Goal: Task Accomplishment & Management: Complete application form

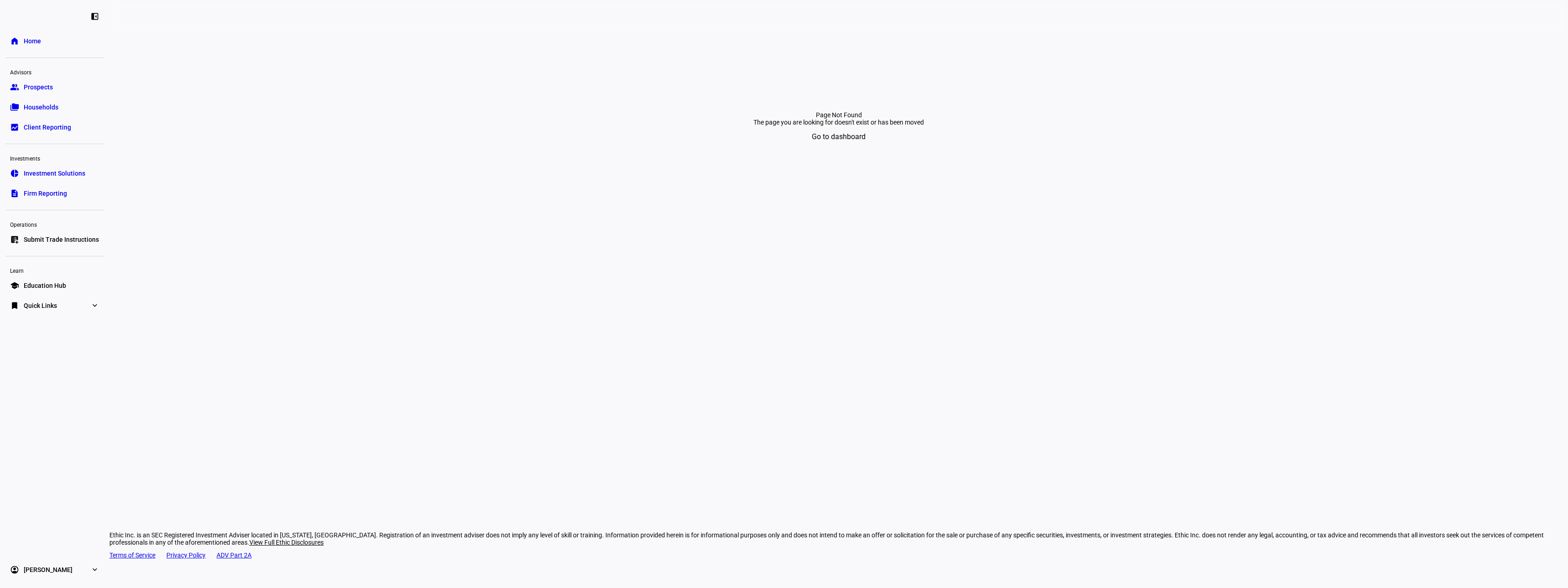
click at [69, 238] on span "Submit Trade Instructions" at bounding box center [61, 239] width 75 height 9
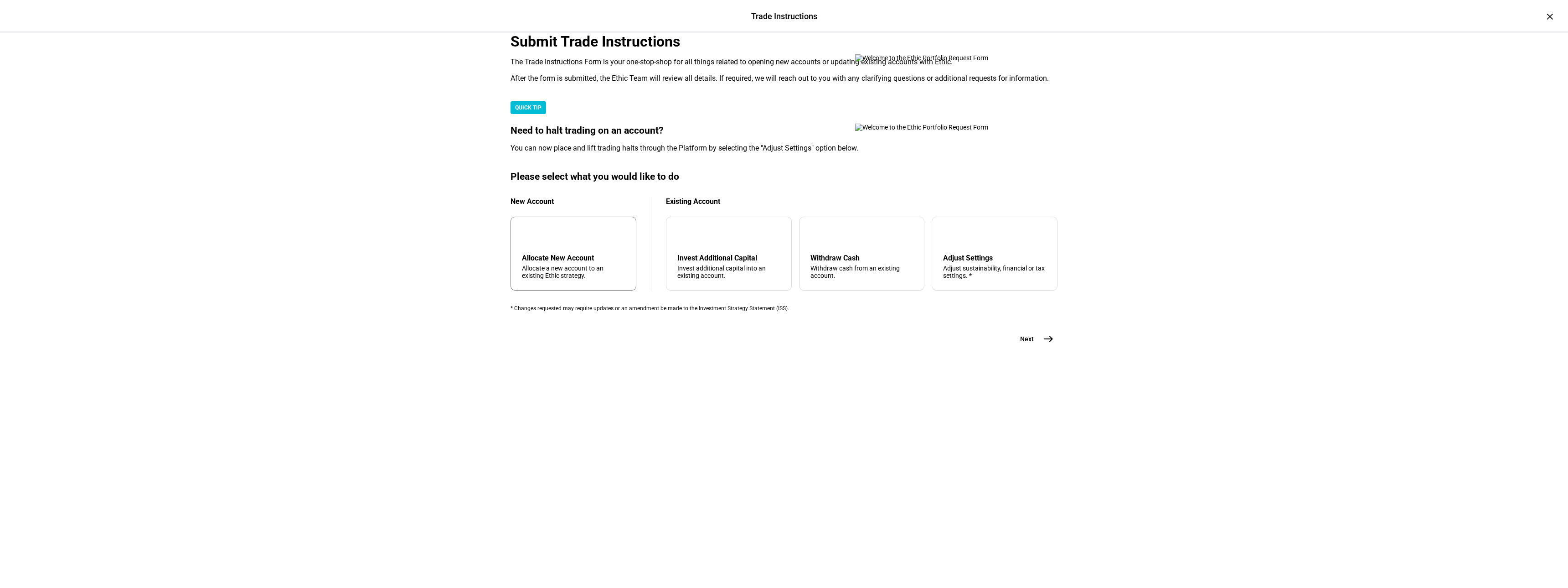
click at [590, 279] on div "Allocate New Account Allocate a new account to an existing Ethic strategy." at bounding box center [573, 266] width 103 height 26
click at [1028, 344] on span "Next" at bounding box center [1027, 339] width 14 height 9
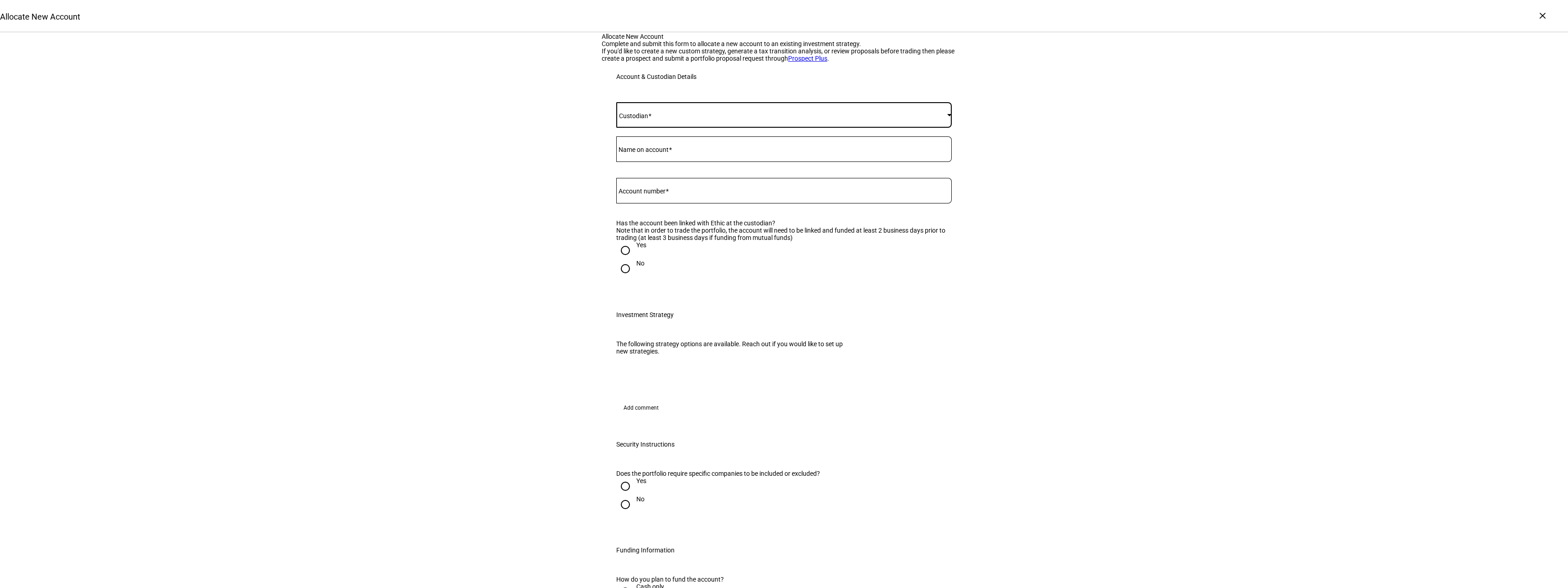
click at [642, 119] on span at bounding box center [781, 115] width 331 height 7
click at [646, 274] on mat-option "Fidelity" at bounding box center [781, 281] width 335 height 22
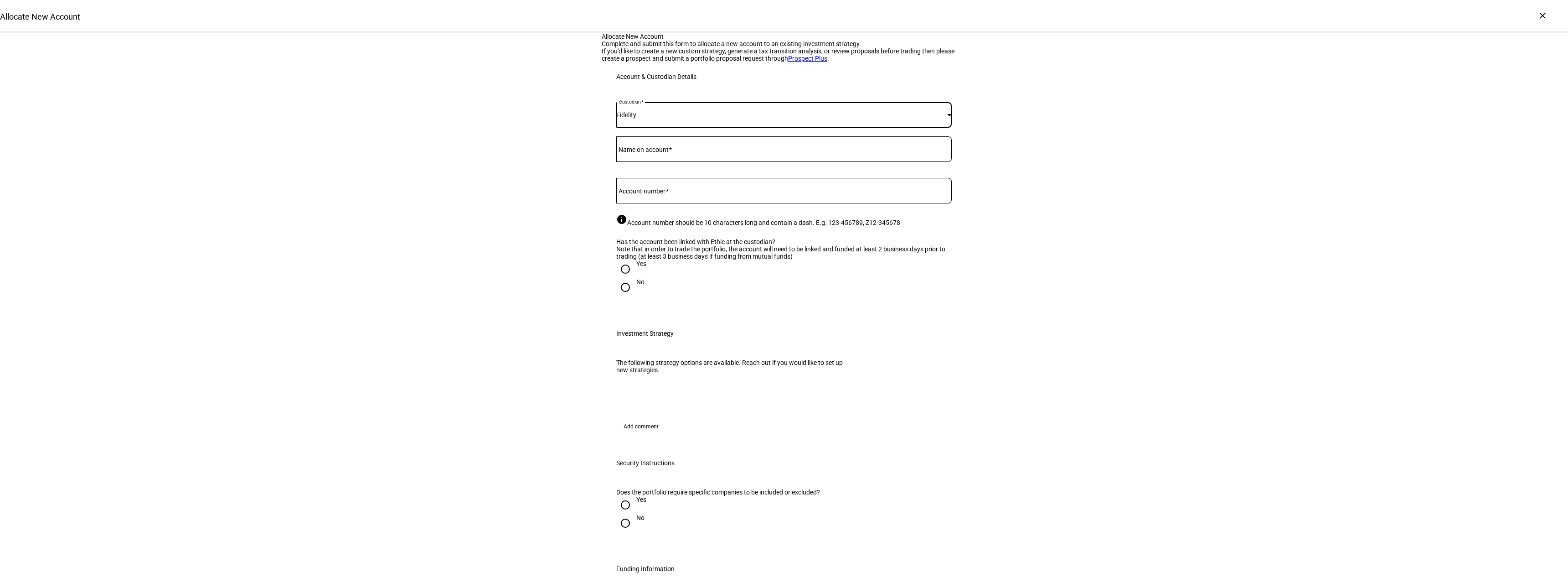
click at [641, 153] on mat-label "Name on account" at bounding box center [643, 150] width 50 height 7
click at [641, 151] on input "Name on account" at bounding box center [784, 148] width 336 height 7
type input "[PERSON_NAME]"
click at [650, 193] on input "668-" at bounding box center [784, 189] width 336 height 7
type input "668-249171"
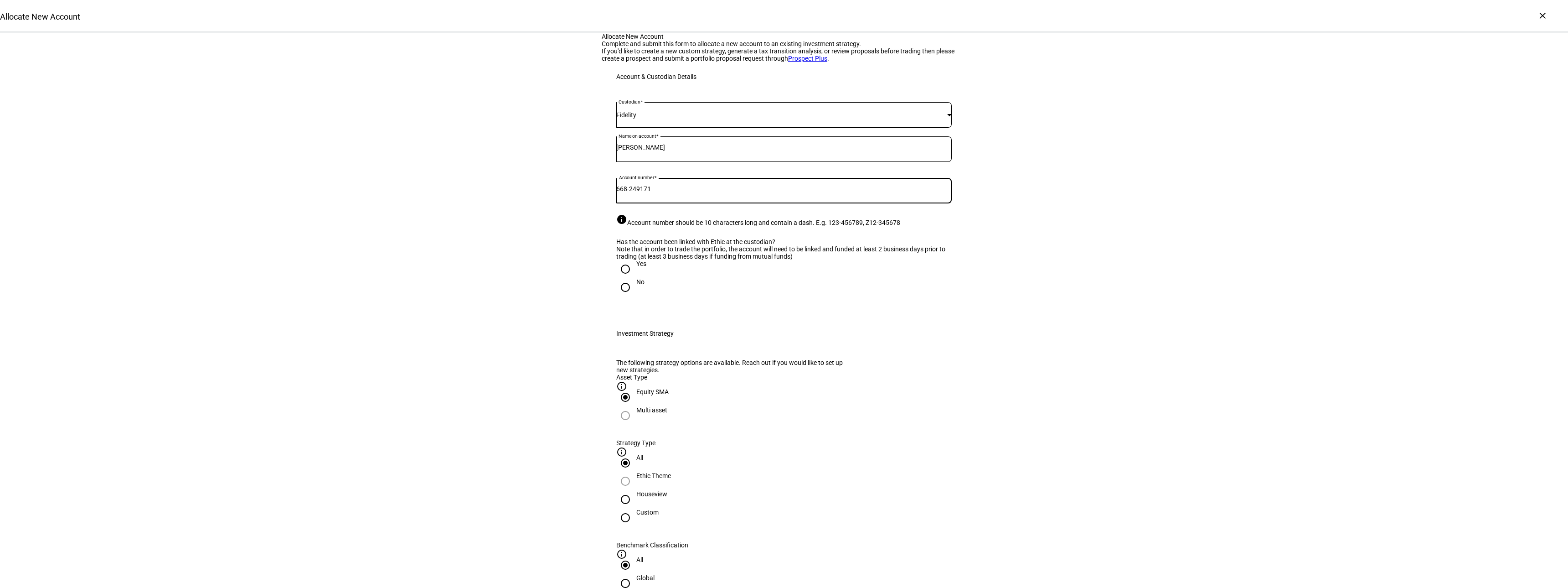
click at [625, 279] on input "Yes" at bounding box center [625, 269] width 18 height 18
radio input "true"
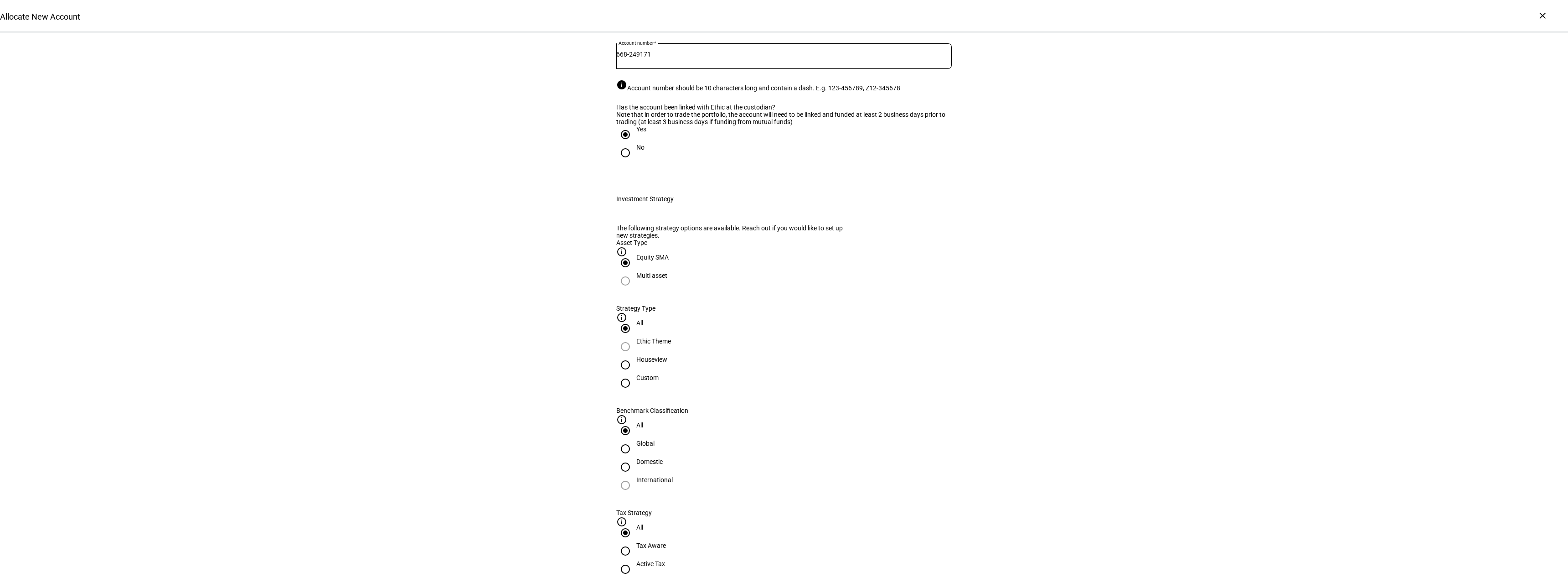
scroll to position [183, 0]
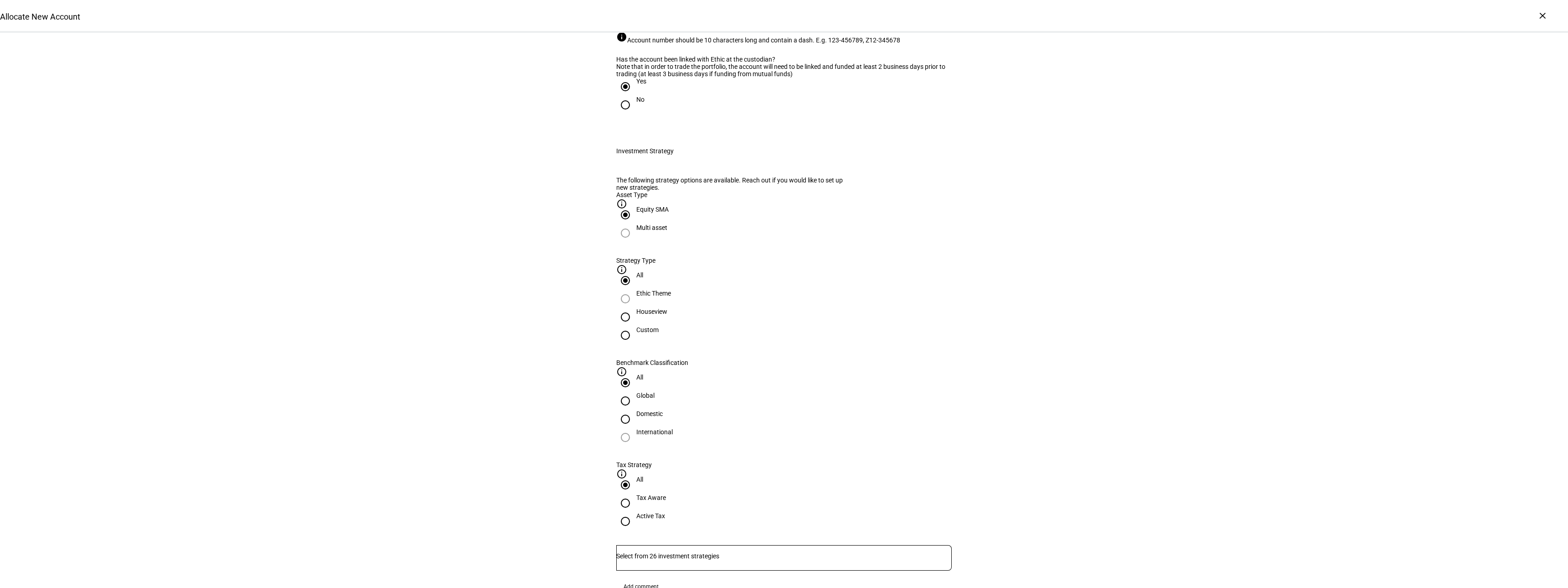
click at [635, 326] on input "Houseview" at bounding box center [625, 317] width 18 height 18
radio input "true"
click at [700, 545] on div at bounding box center [784, 558] width 336 height 26
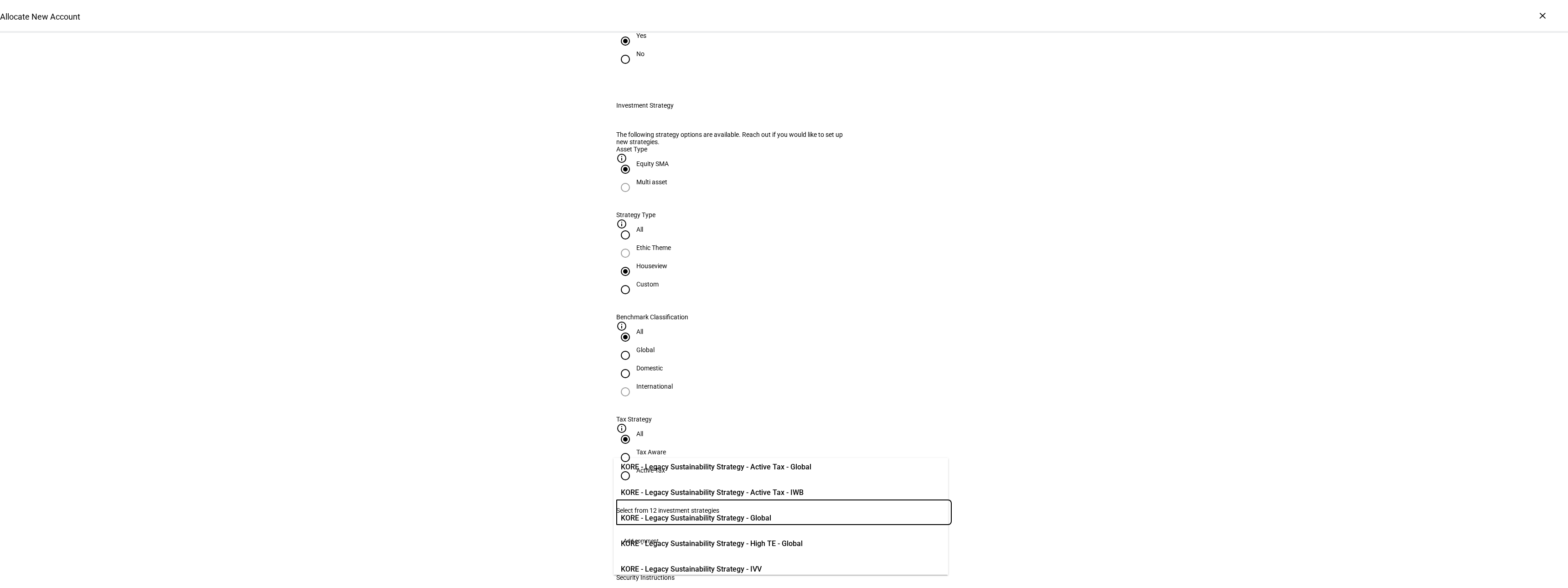
scroll to position [36, 0]
click at [764, 514] on span "KORE - Legacy Sustainability Strategy - Global" at bounding box center [696, 515] width 150 height 11
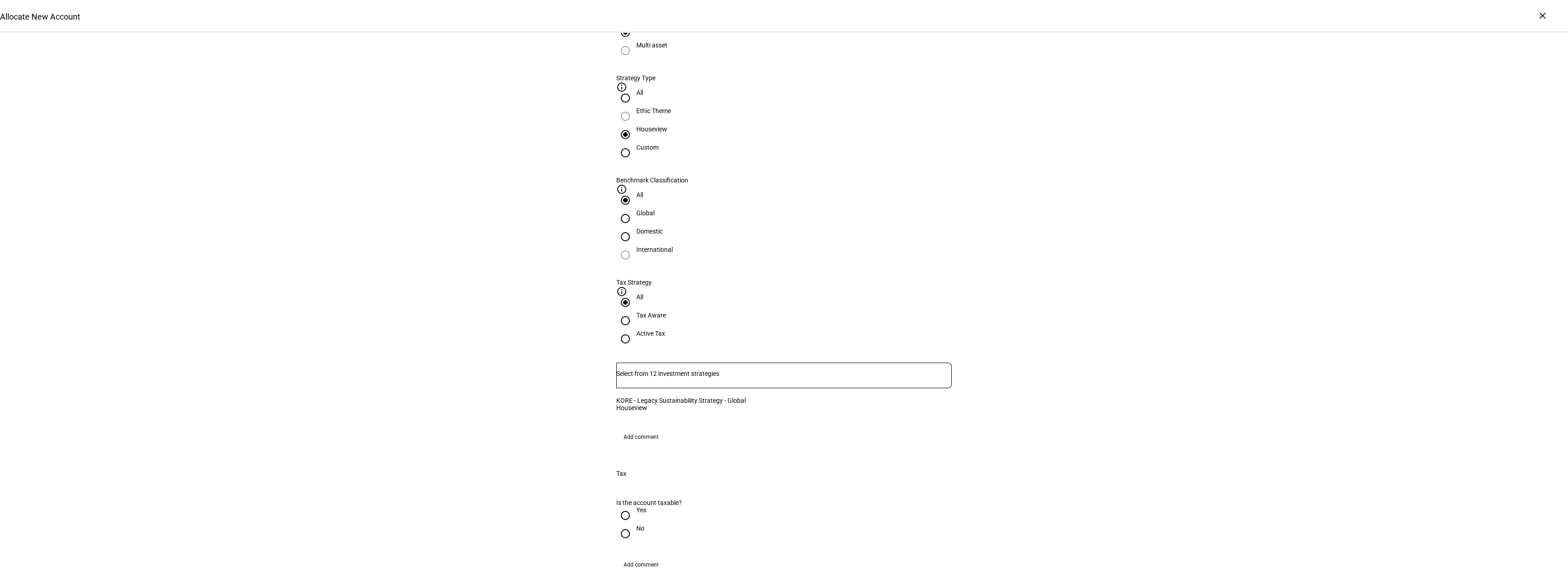
scroll to position [456, 0]
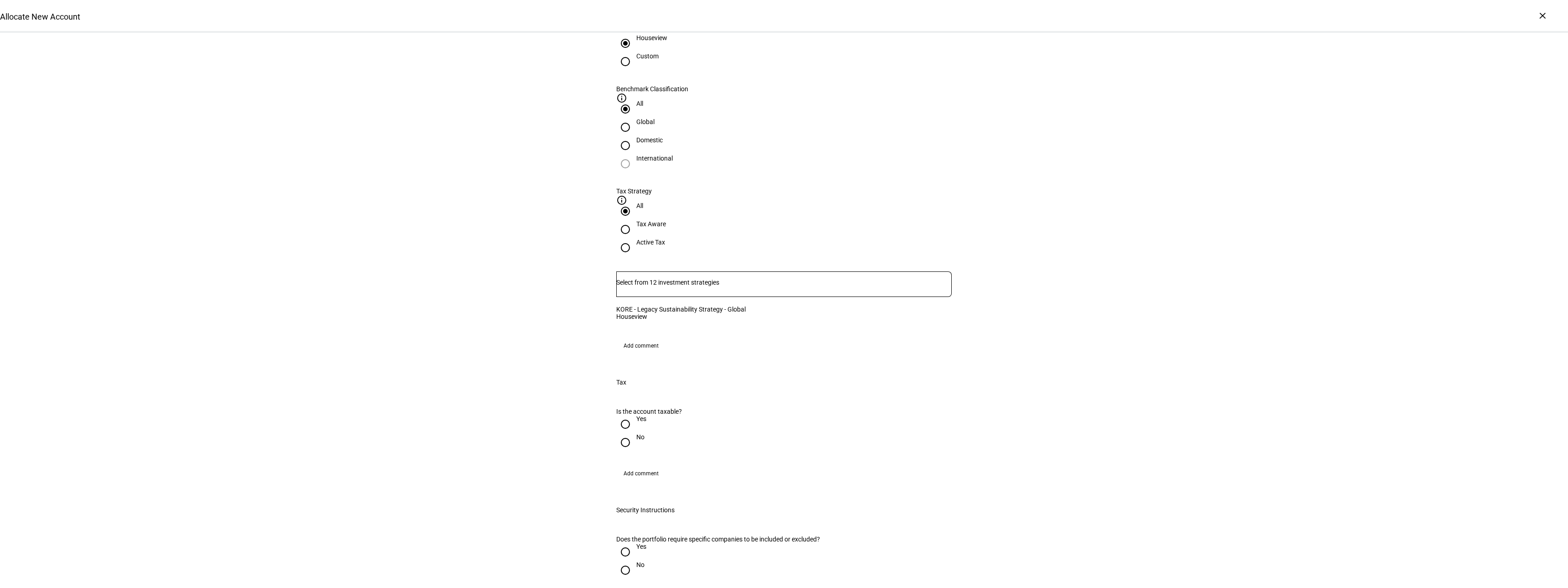
drag, startPoint x: 624, startPoint y: 431, endPoint x: 630, endPoint y: 432, distance: 6.1
click at [626, 433] on input "No" at bounding box center [625, 442] width 18 height 18
radio input "true"
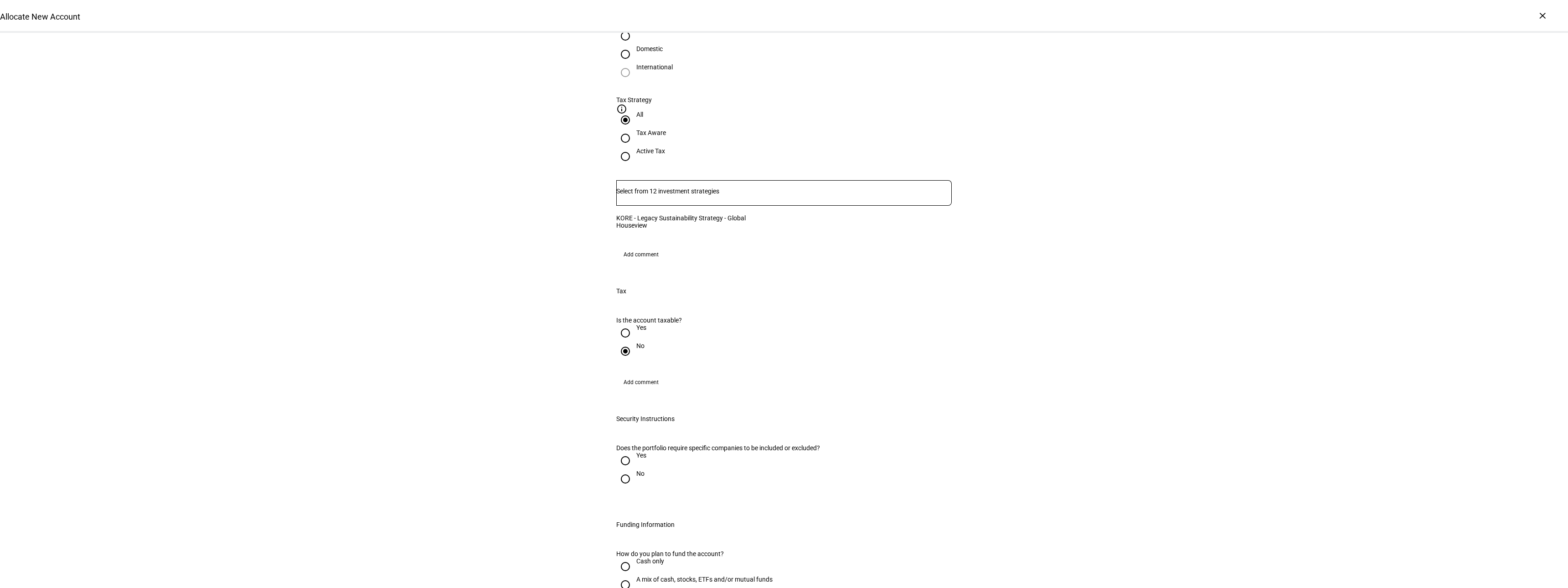
scroll to position [593, 0]
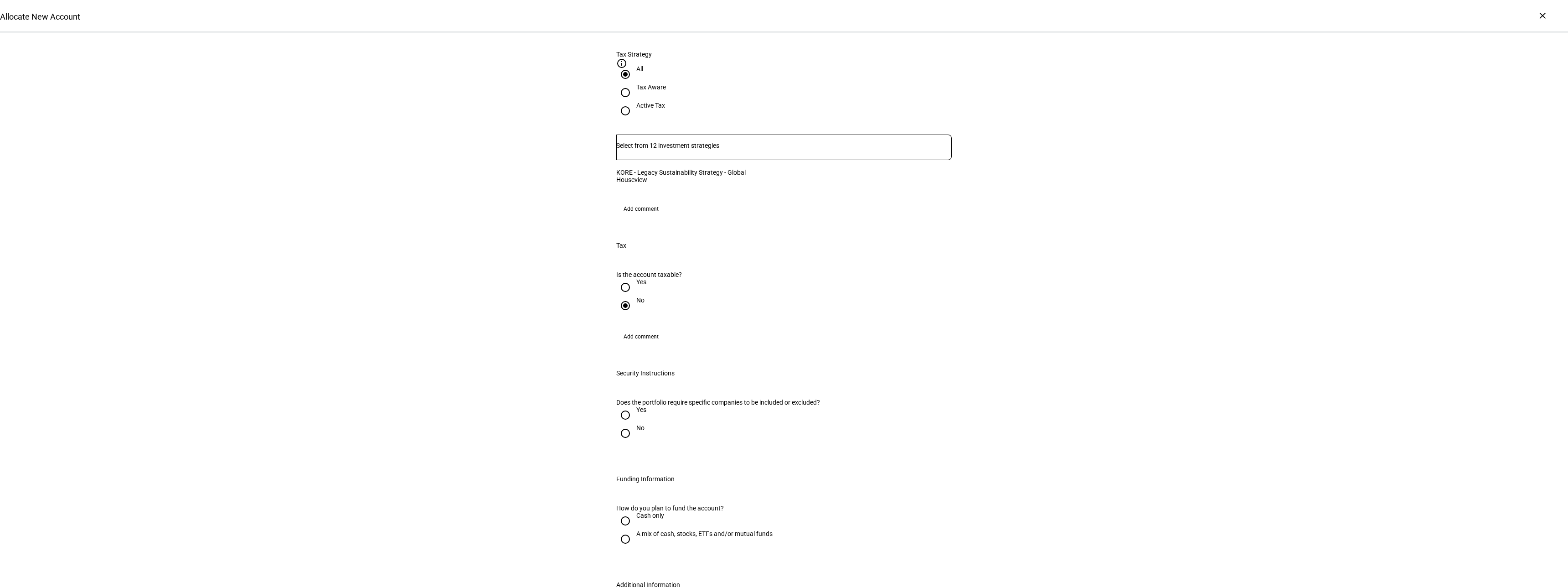
click at [623, 443] on input "No" at bounding box center [625, 433] width 18 height 18
radio input "true"
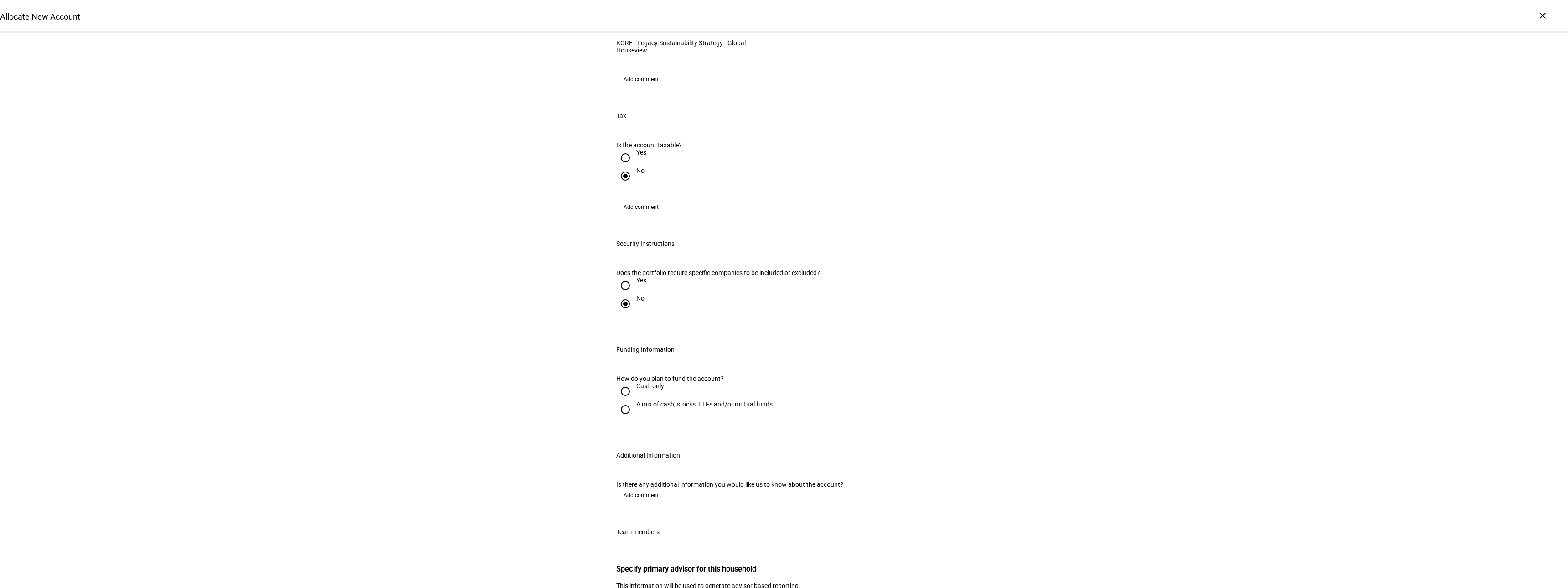
scroll to position [776, 0]
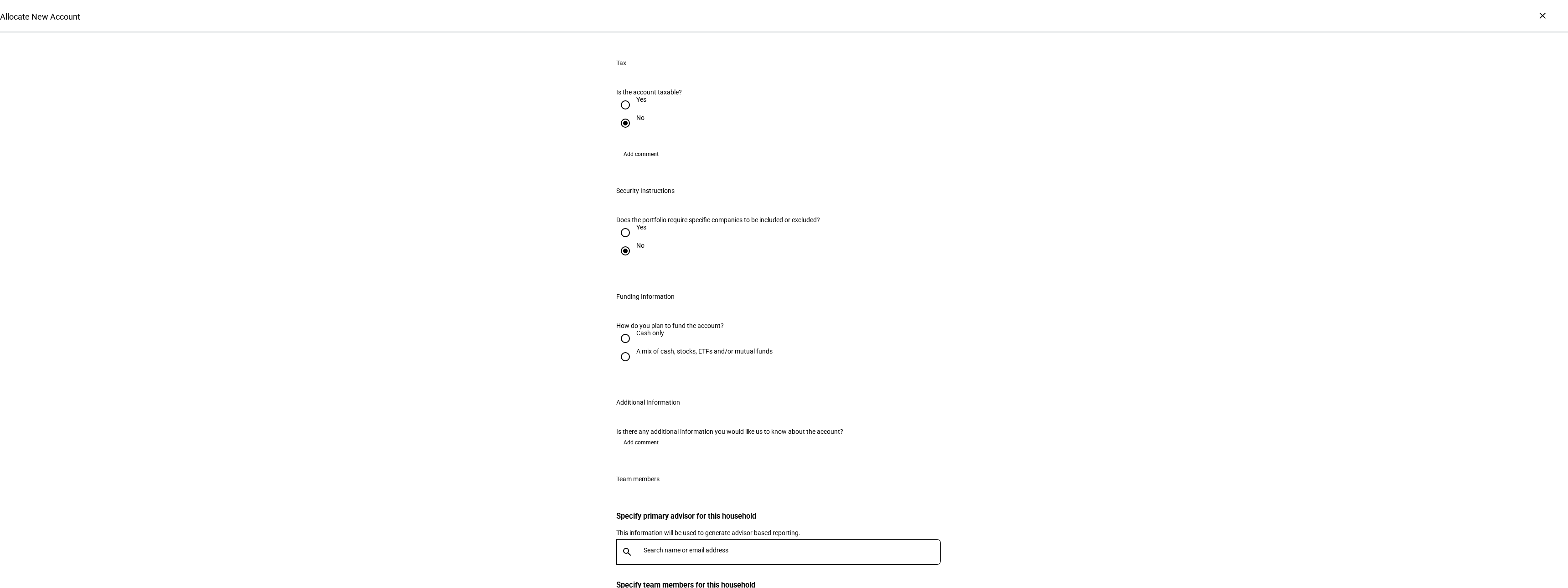
click at [623, 366] on input "A mix of cash, stocks, ETFs and/or mutual funds" at bounding box center [625, 356] width 18 height 18
radio input "true"
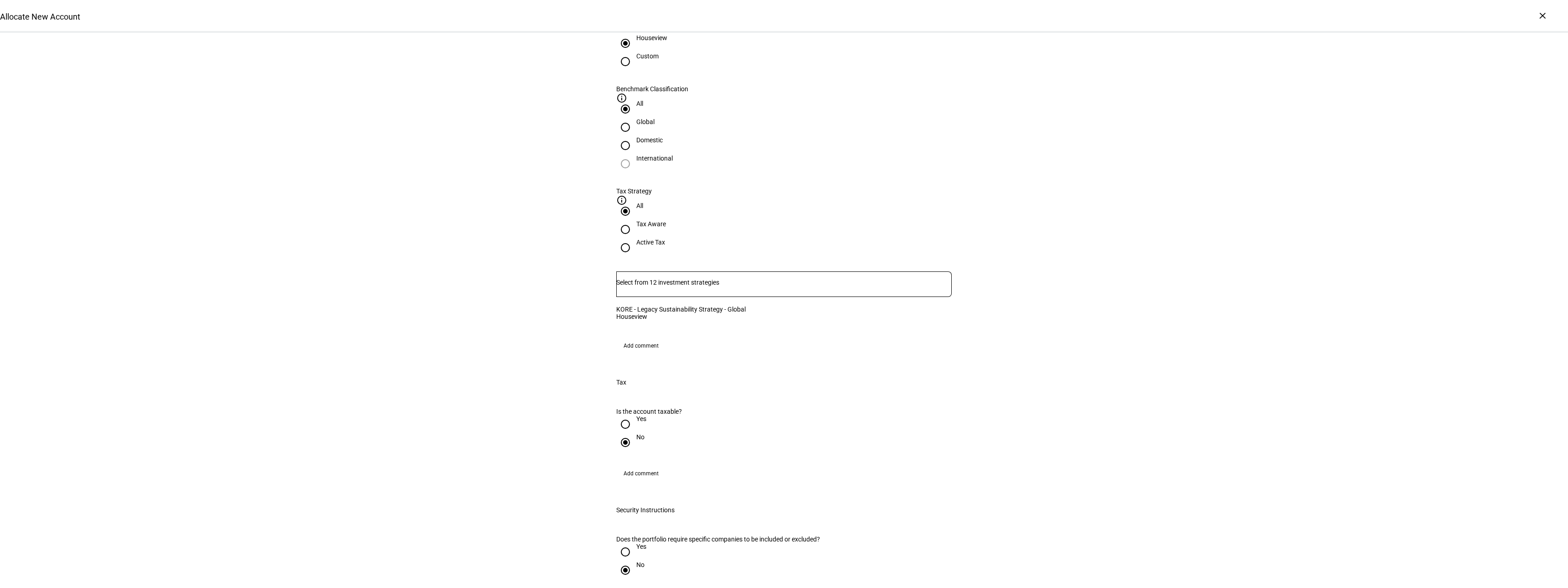
scroll to position [365, 0]
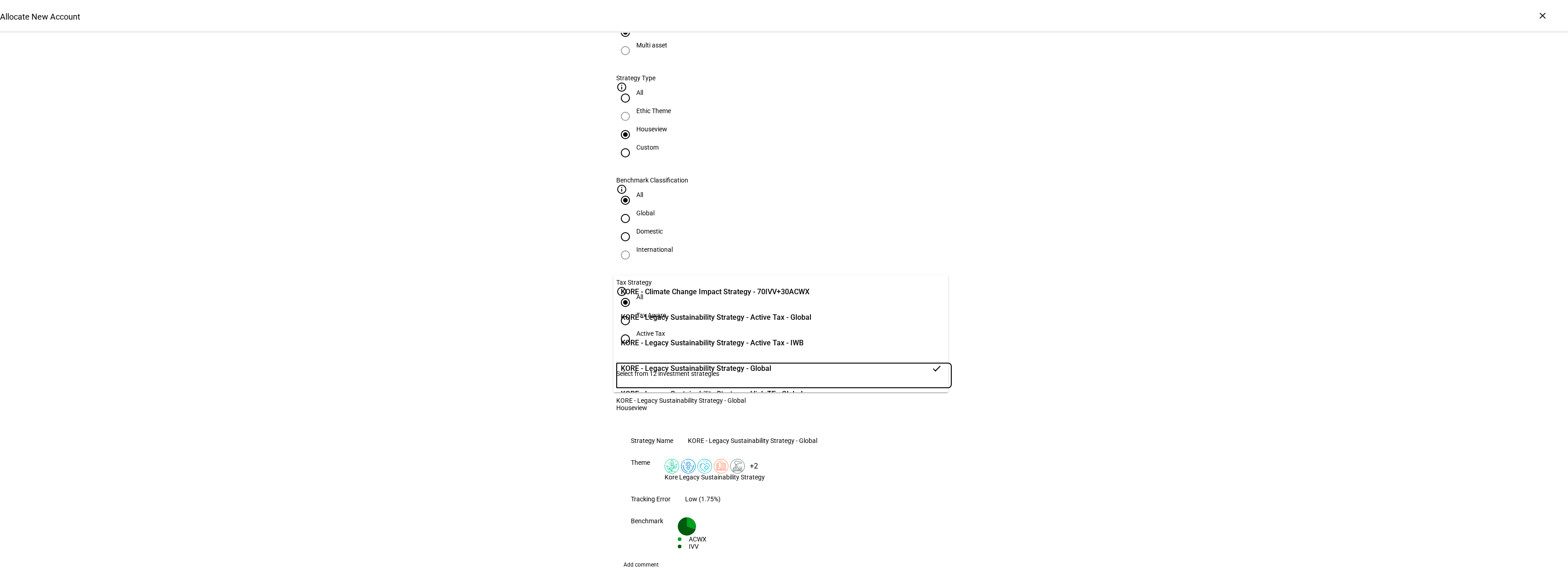
click at [692, 370] on input "Number" at bounding box center [784, 374] width 336 height 7
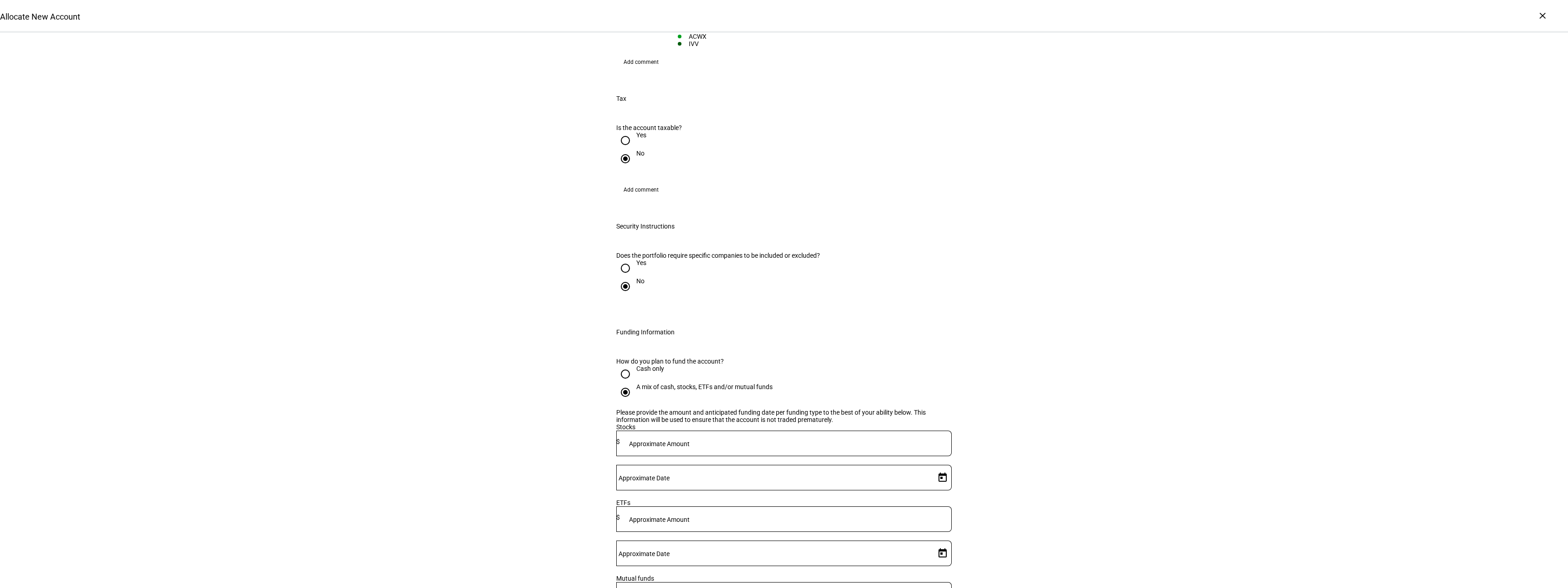
scroll to position [912, 0]
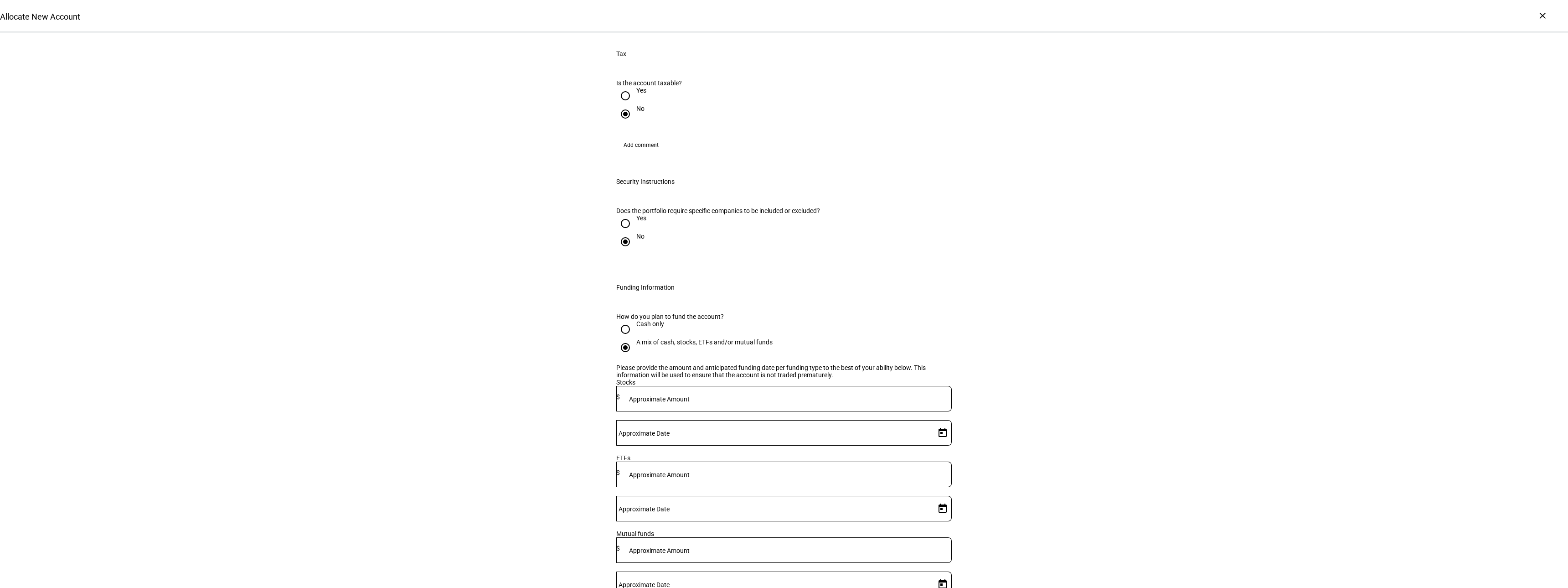
type input "14,000"
click at [690, 395] on mat-label "Approximate Amount" at bounding box center [659, 399] width 61 height 7
type input "408,000"
click at [934, 422] on span "Open calendar" at bounding box center [943, 433] width 22 height 22
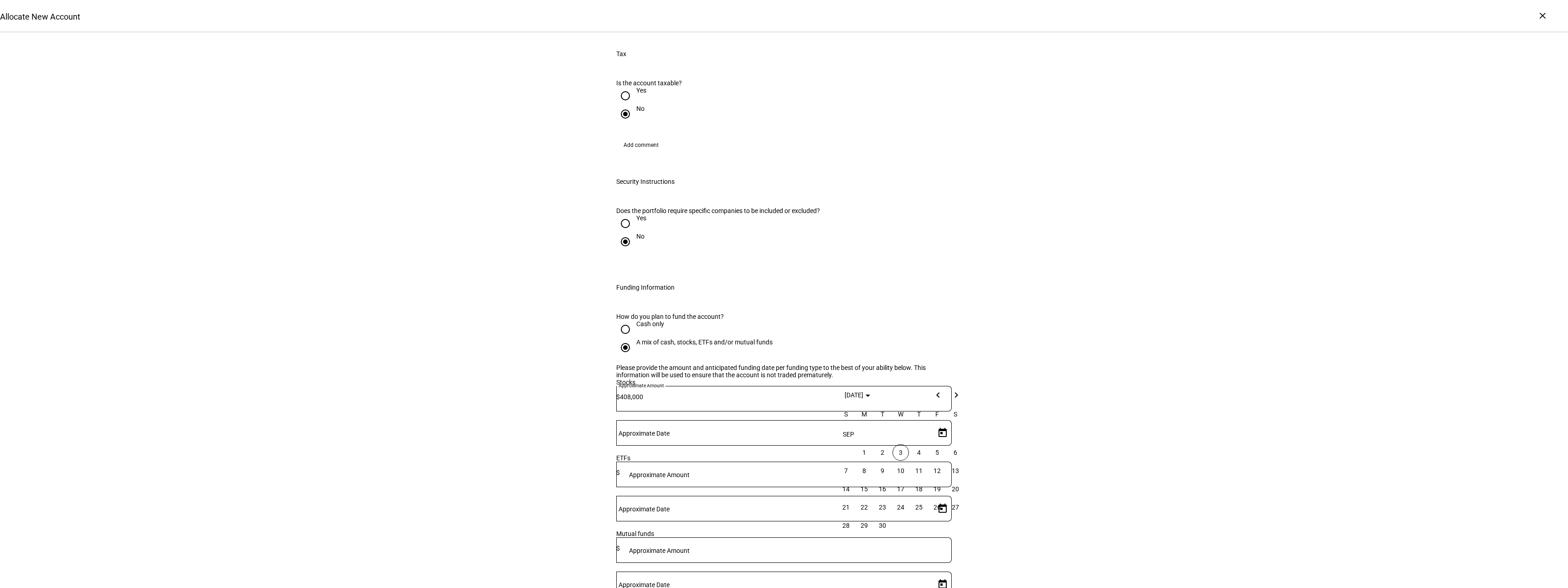
click at [902, 456] on span "3" at bounding box center [900, 452] width 16 height 16
type input "[DATE]"
click at [904, 365] on span "3" at bounding box center [900, 365] width 16 height 16
type input "[DATE]"
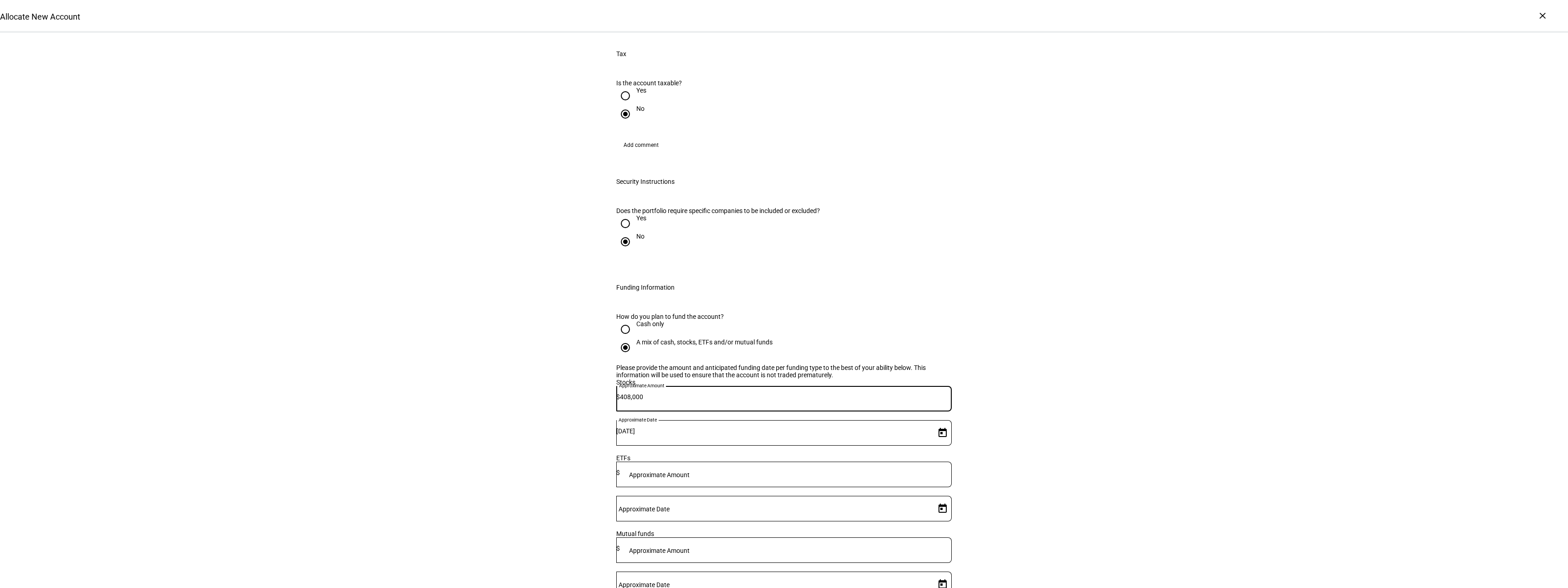
click at [731, 393] on input "408,000" at bounding box center [786, 397] width 332 height 7
type input "418,000"
click at [948, 314] on div "How do you plan to fund the account? Cash only A mix of cash, stocks, ETFs and/…" at bounding box center [784, 506] width 365 height 409
click at [696, 530] on div "Mutual funds" at bounding box center [784, 534] width 336 height 7
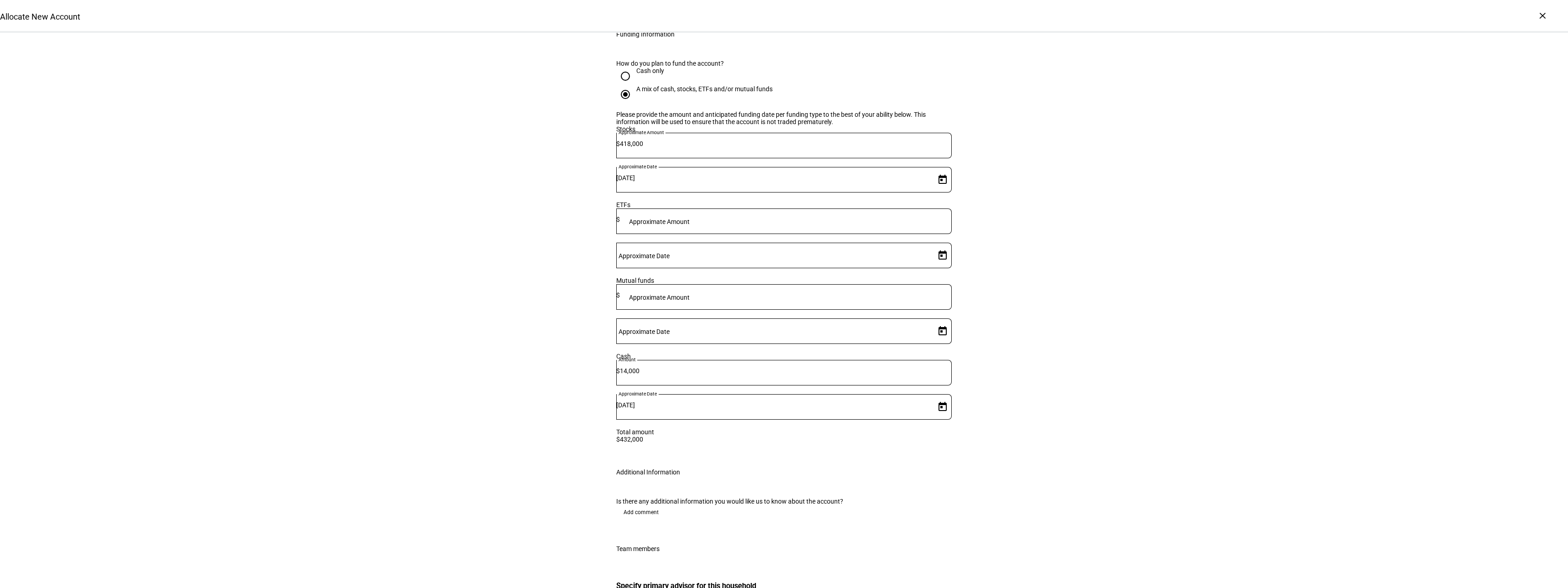
scroll to position [1186, 0]
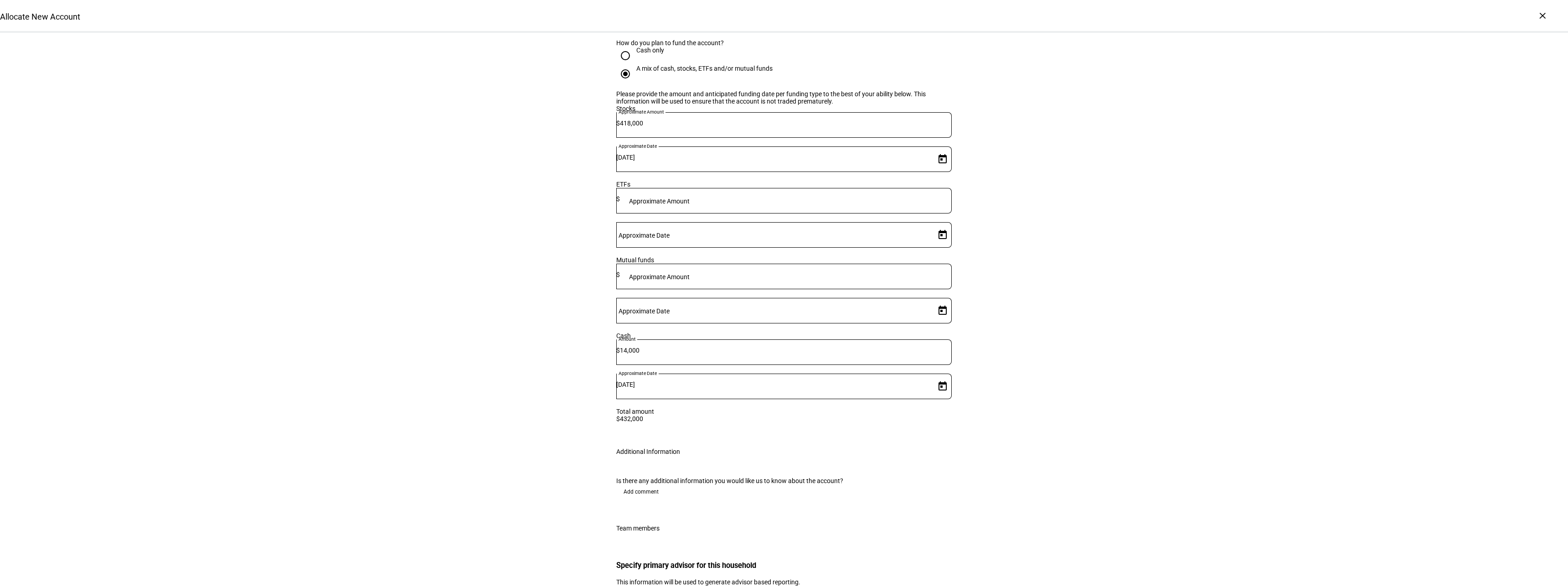
click at [704, 588] on input "text" at bounding box center [794, 599] width 301 height 7
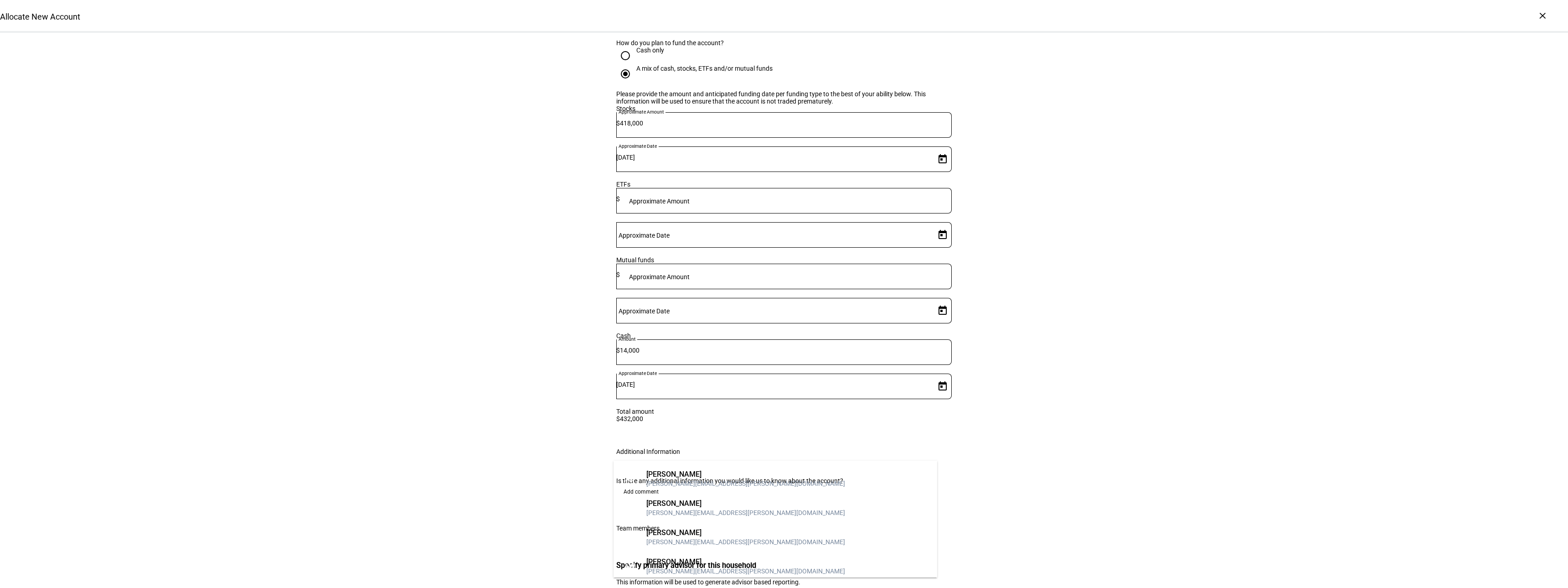
drag, startPoint x: 686, startPoint y: 474, endPoint x: 741, endPoint y: 408, distance: 85.9
click at [688, 473] on div "[PERSON_NAME]" at bounding box center [746, 474] width 199 height 9
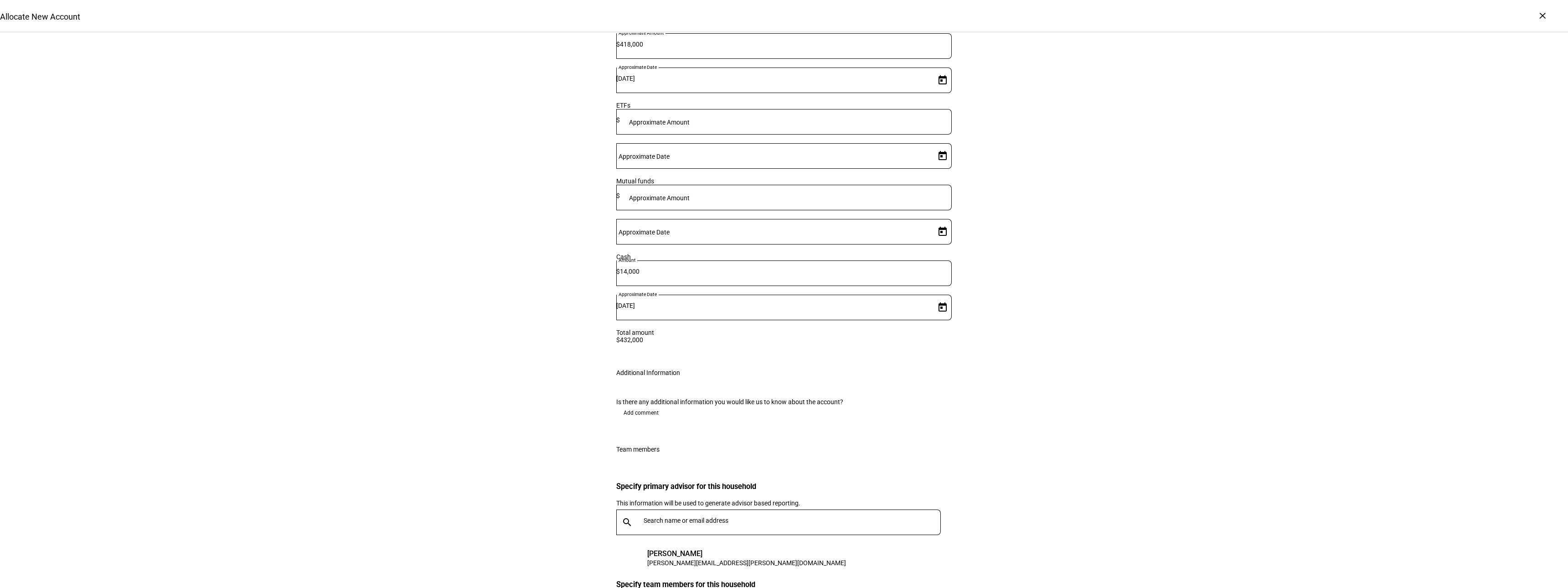
scroll to position [1268, 0]
type input "[PERSON_NAME]"
click at [713, 508] on div "[PERSON_NAME]" at bounding box center [746, 506] width 199 height 9
type input "R"
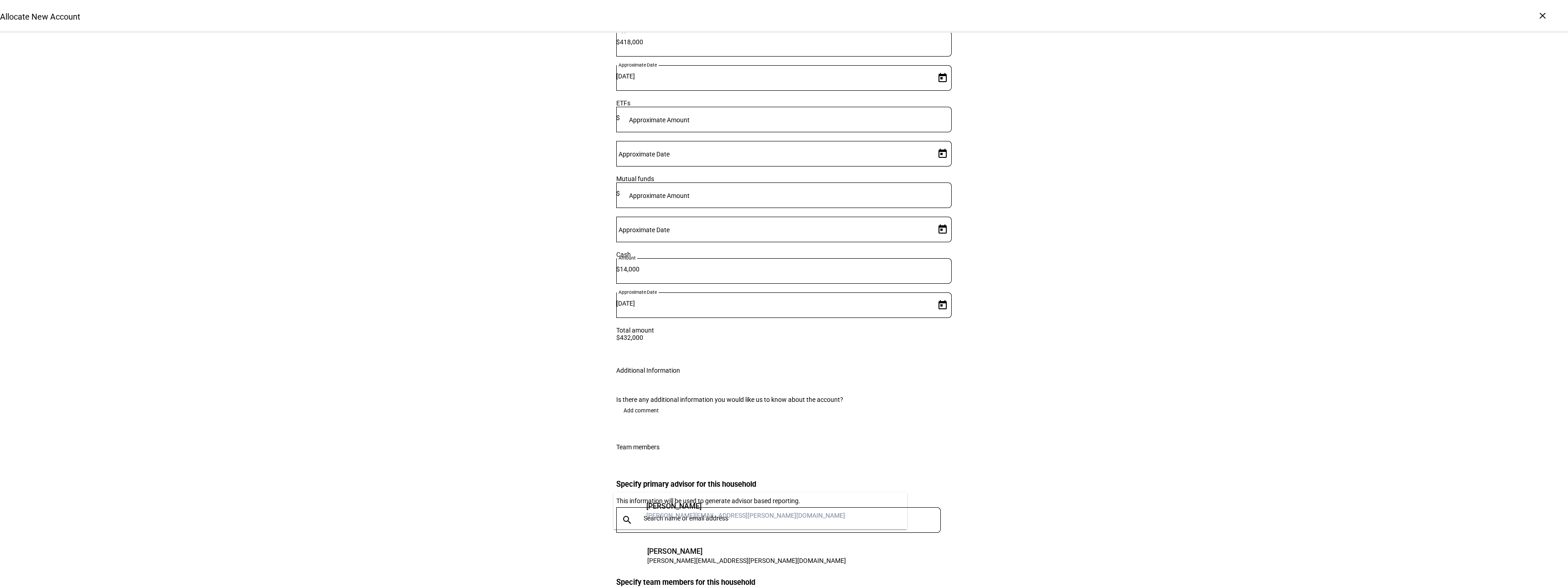
type input "[PERSON_NAME]"
click at [690, 512] on div "[PERSON_NAME][EMAIL_ADDRESS][PERSON_NAME][DOMAIN_NAME]" at bounding box center [746, 515] width 199 height 9
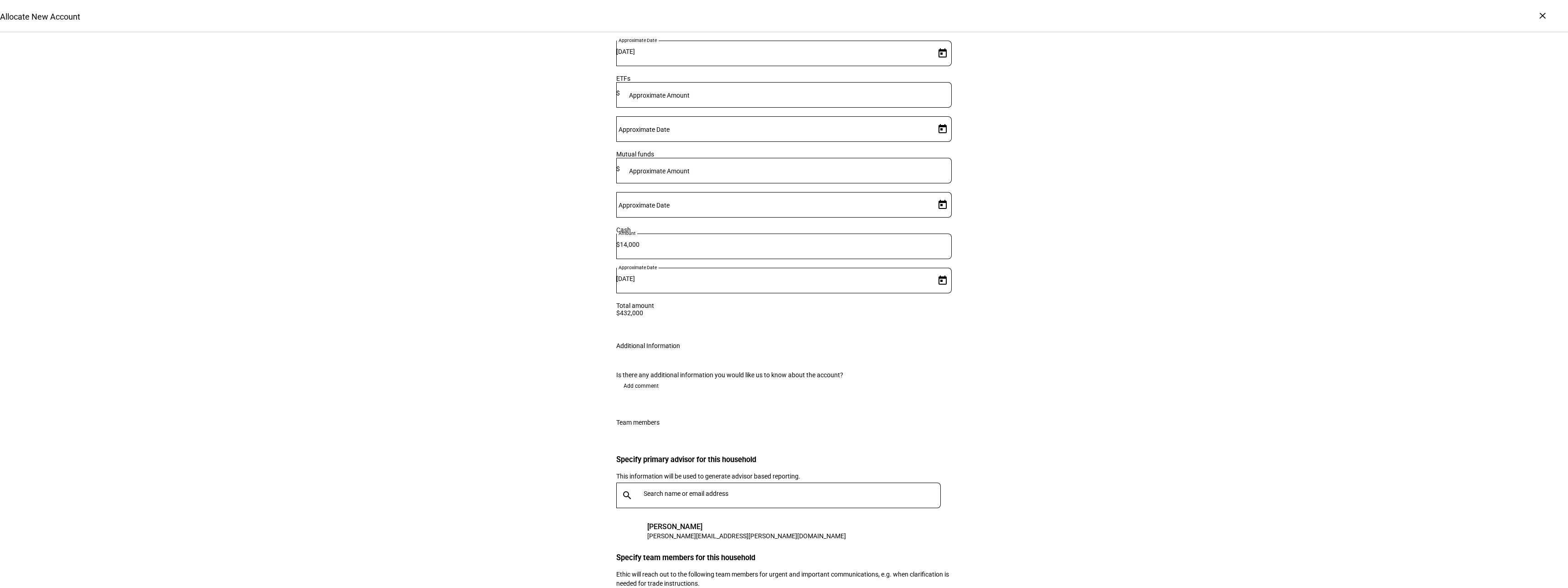
scroll to position [1315, 0]
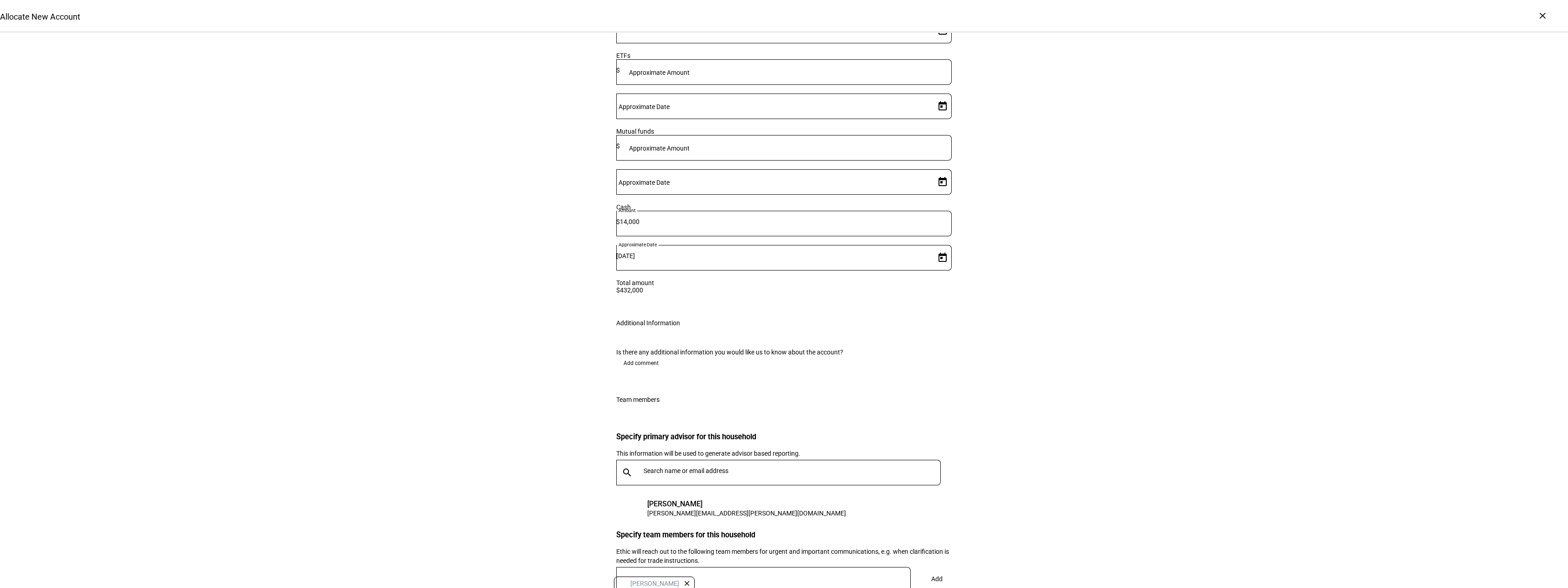
click at [940, 568] on span at bounding box center [937, 579] width 30 height 22
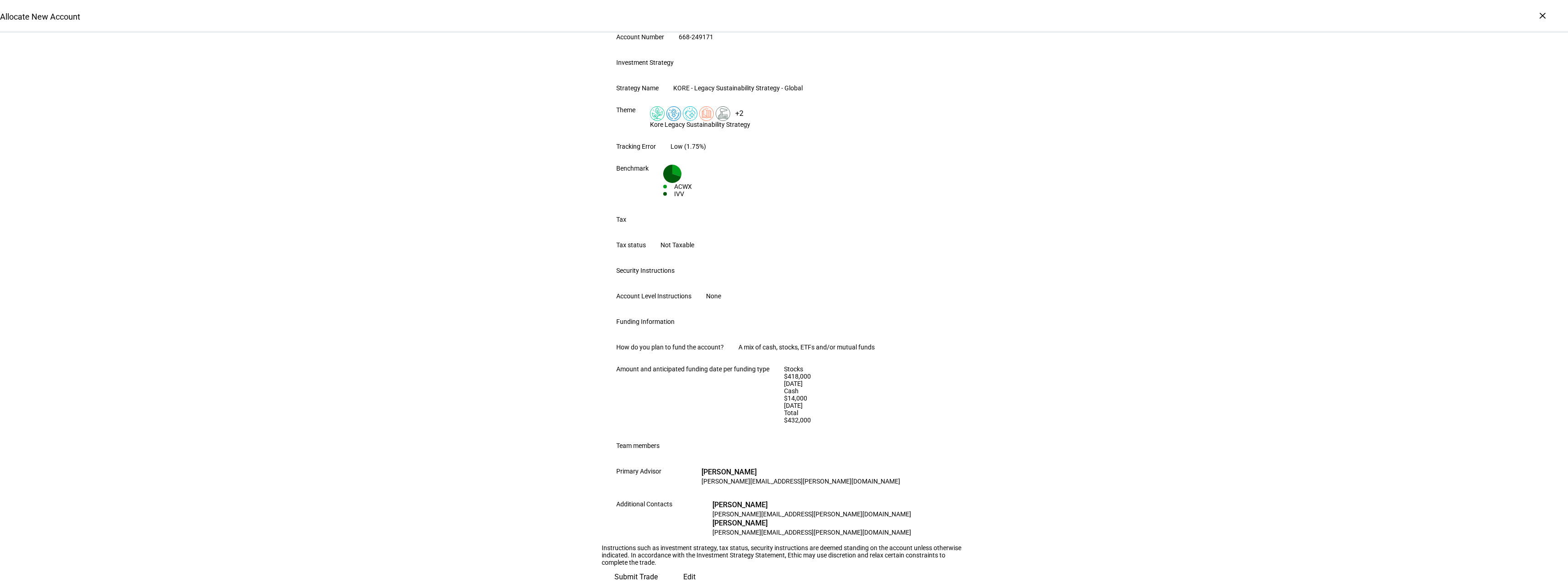
scroll to position [323, 0]
click at [658, 567] on span "Submit Trade" at bounding box center [636, 577] width 44 height 22
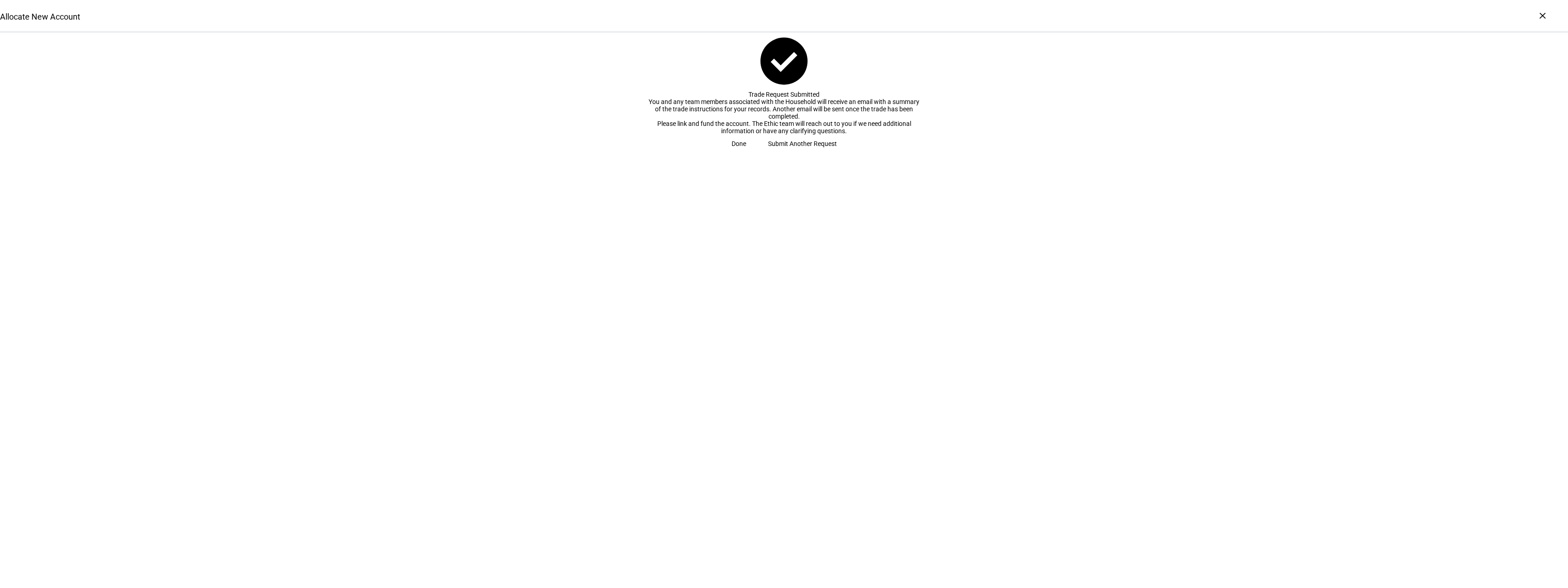
click at [779, 153] on span "Submit Another Request" at bounding box center [802, 143] width 69 height 18
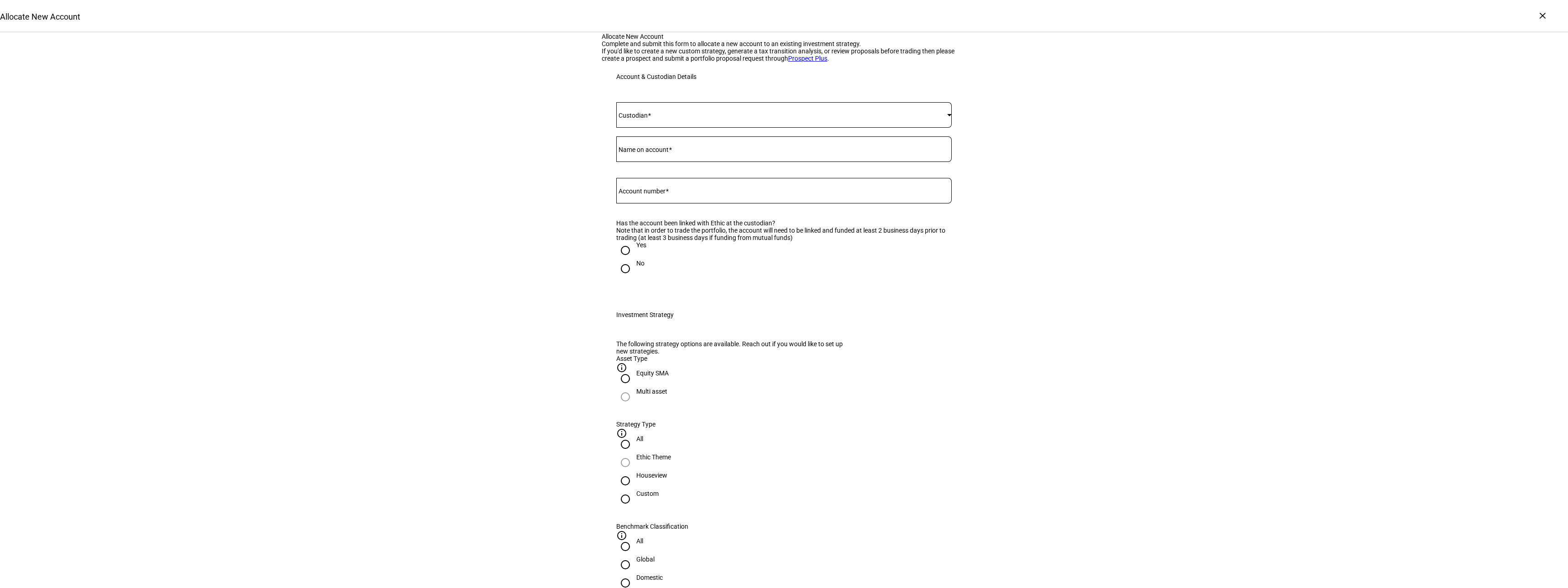
click at [693, 119] on span at bounding box center [781, 115] width 331 height 7
click at [643, 281] on mat-option "Fidelity" at bounding box center [781, 281] width 335 height 22
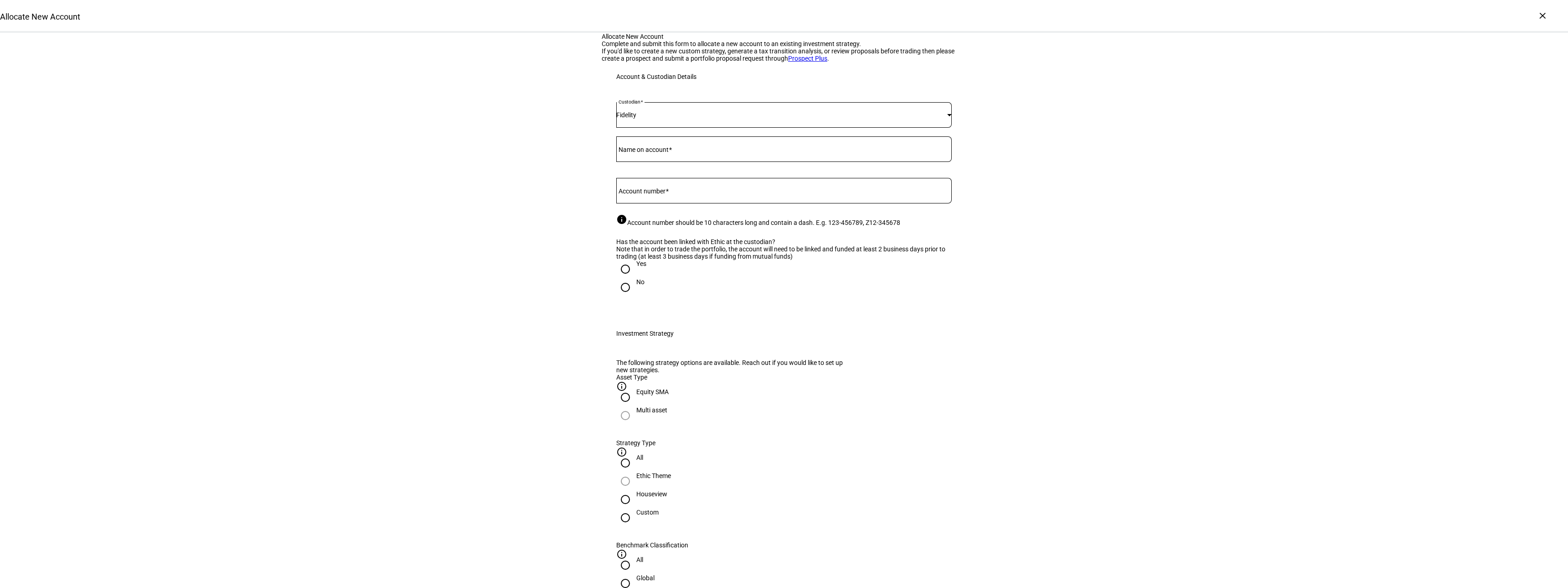
click at [641, 153] on mat-label "Name on account" at bounding box center [643, 150] width 50 height 7
click at [641, 151] on input "Name on account" at bounding box center [784, 148] width 336 height 7
type input "[PERSON_NAME] & [PERSON_NAME] PSP"
click at [666, 195] on mat-label "Account number" at bounding box center [642, 191] width 47 height 7
click at [667, 193] on input "Account number" at bounding box center [784, 189] width 336 height 7
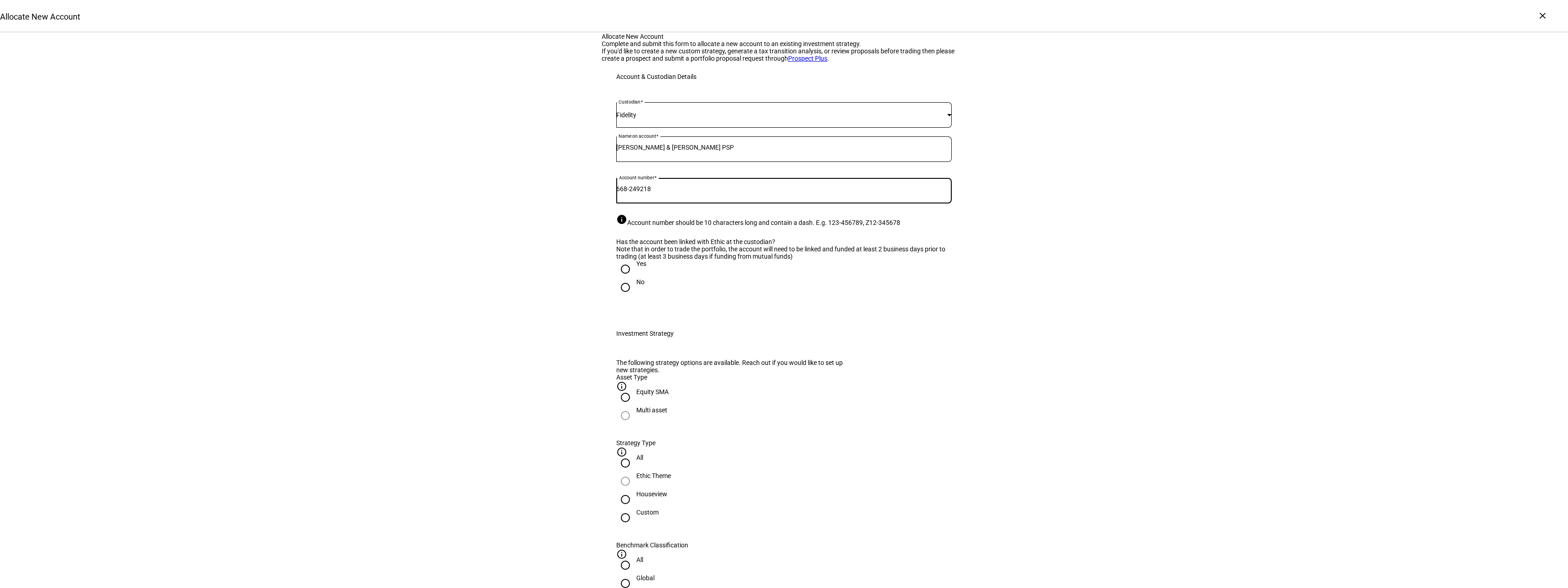
type input "668-249218"
click at [620, 279] on input "Yes" at bounding box center [625, 269] width 18 height 18
radio input "true"
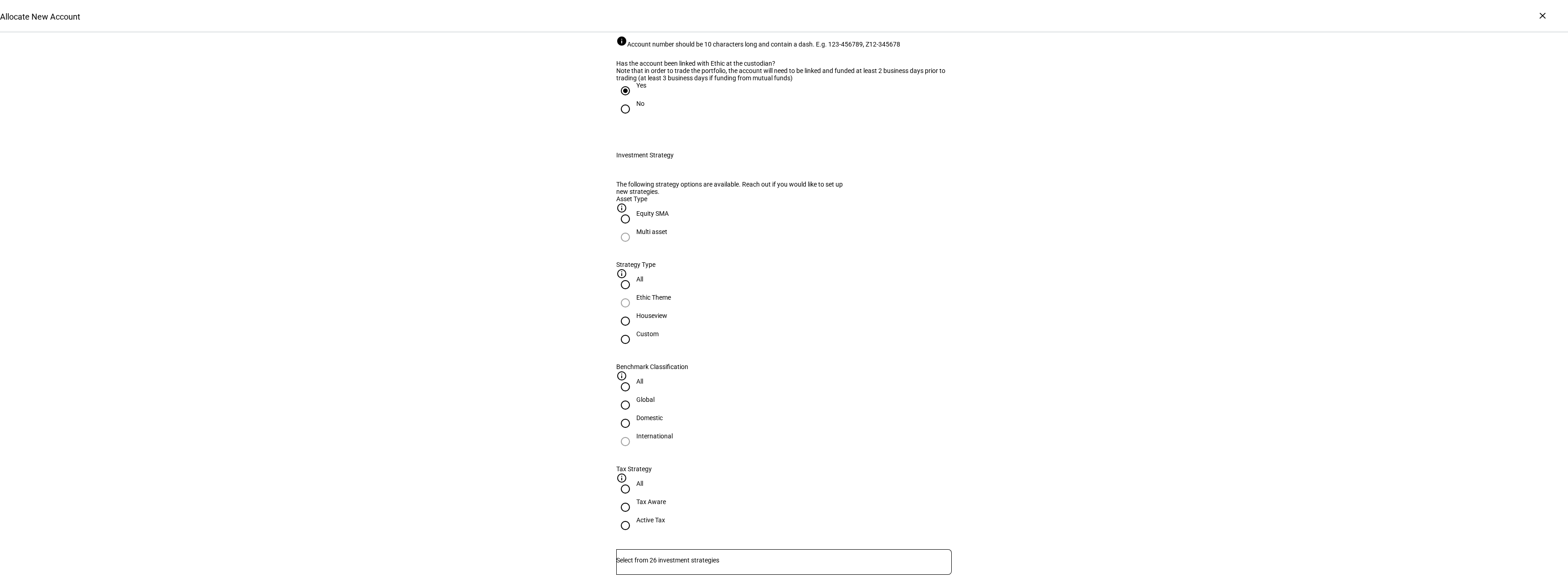
scroll to position [183, 0]
click at [635, 326] on input "Houseview" at bounding box center [625, 317] width 18 height 18
radio input "true"
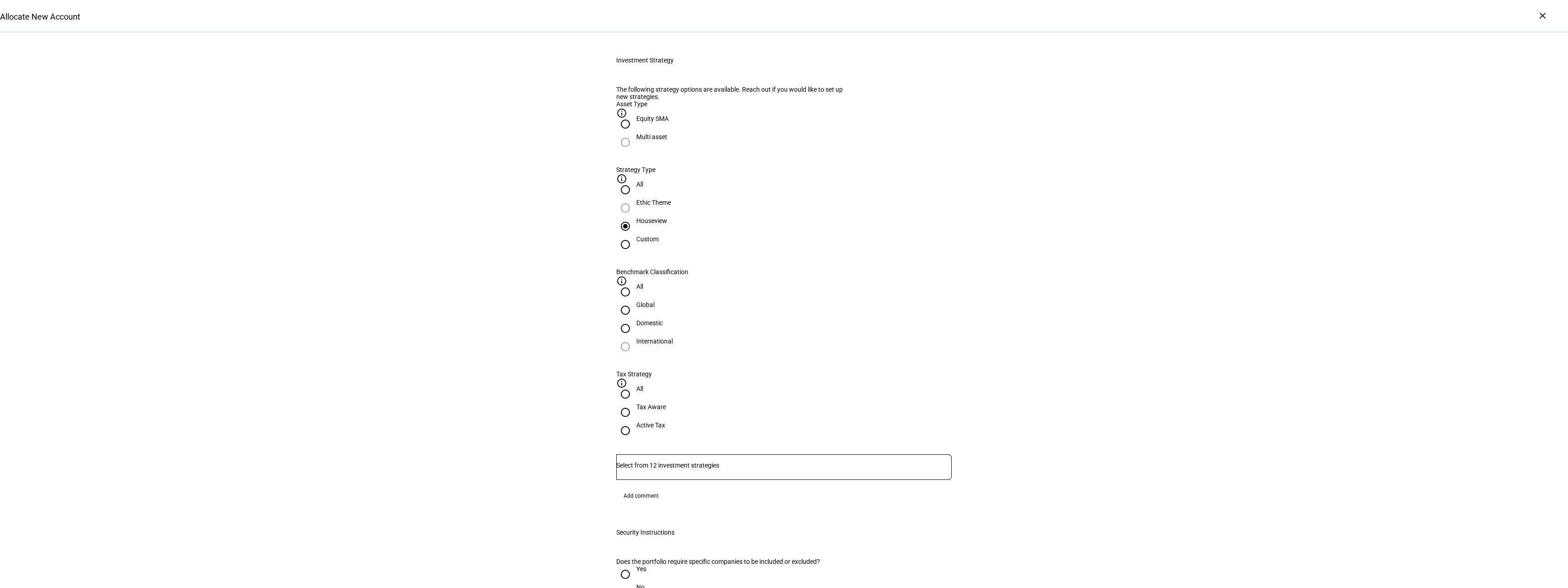
scroll to position [274, 0]
click at [705, 461] on input "Number" at bounding box center [784, 465] width 336 height 7
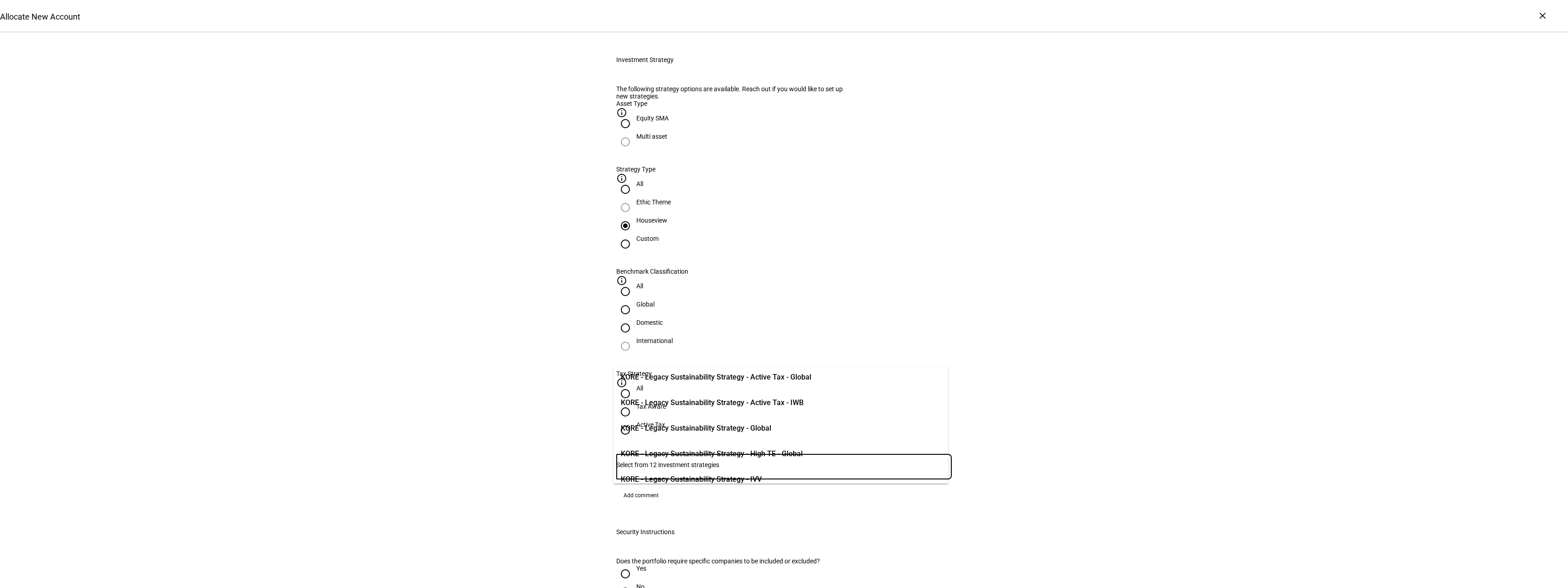
scroll to position [46, 0]
click at [739, 414] on span "KORE - Legacy Sustainability Strategy - Global" at bounding box center [696, 414] width 150 height 11
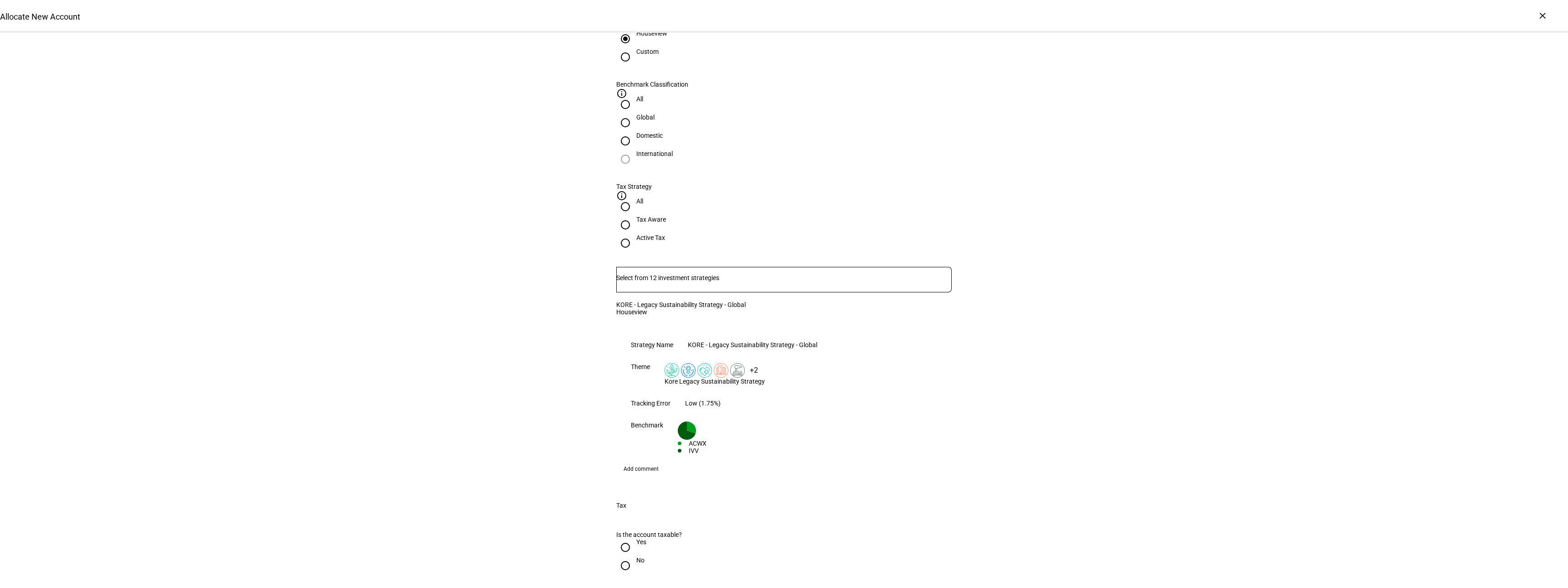
scroll to position [502, 0]
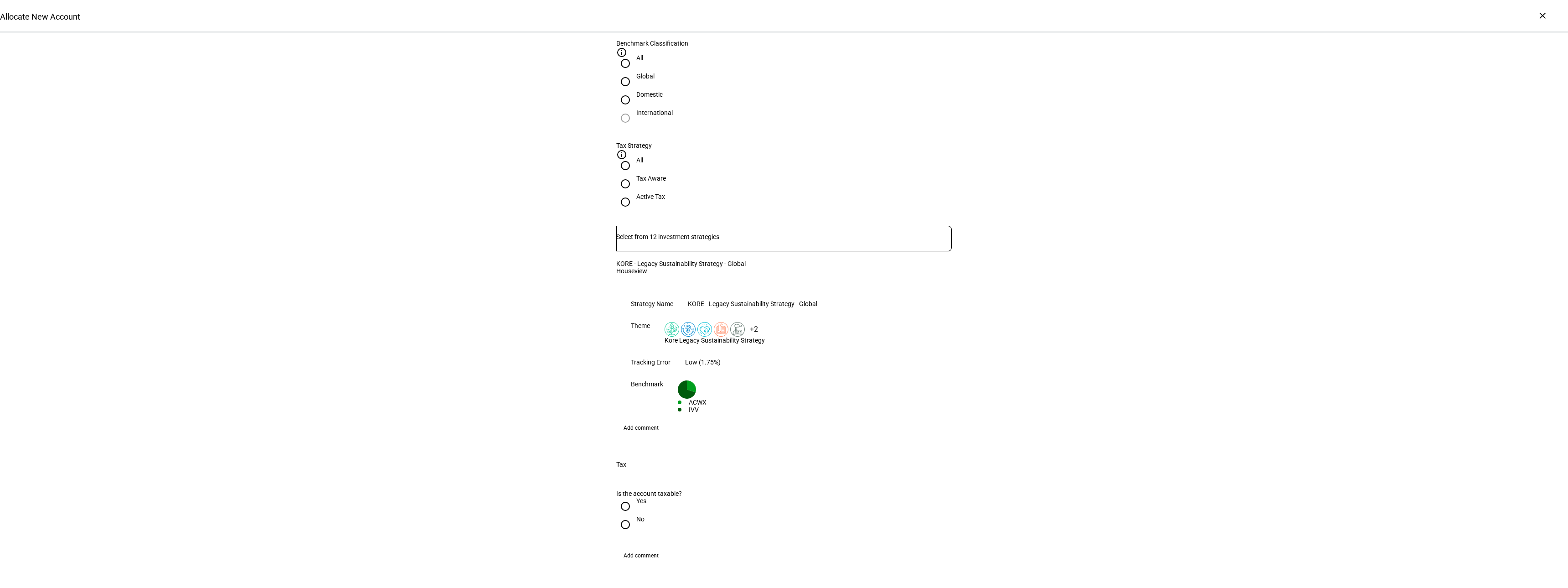
click at [617, 516] on input "No" at bounding box center [625, 524] width 18 height 18
radio input "true"
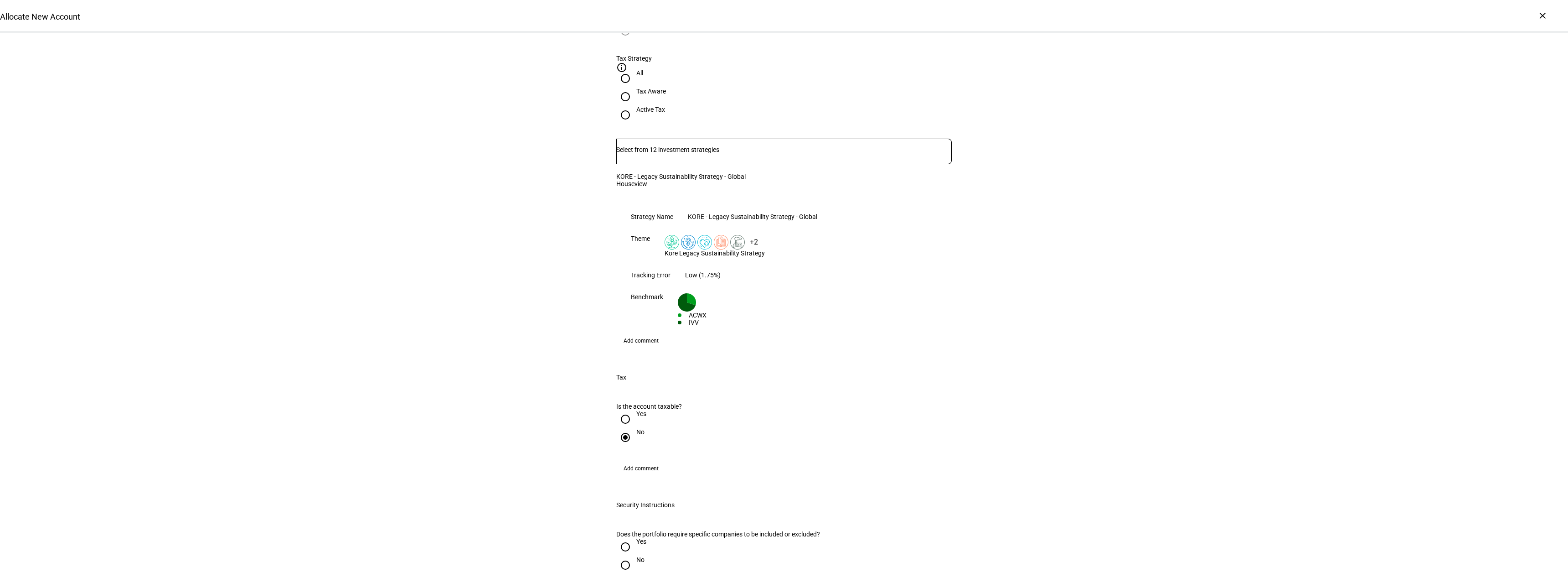
scroll to position [593, 0]
click at [622, 552] on input "No" at bounding box center [625, 561] width 18 height 18
radio input "true"
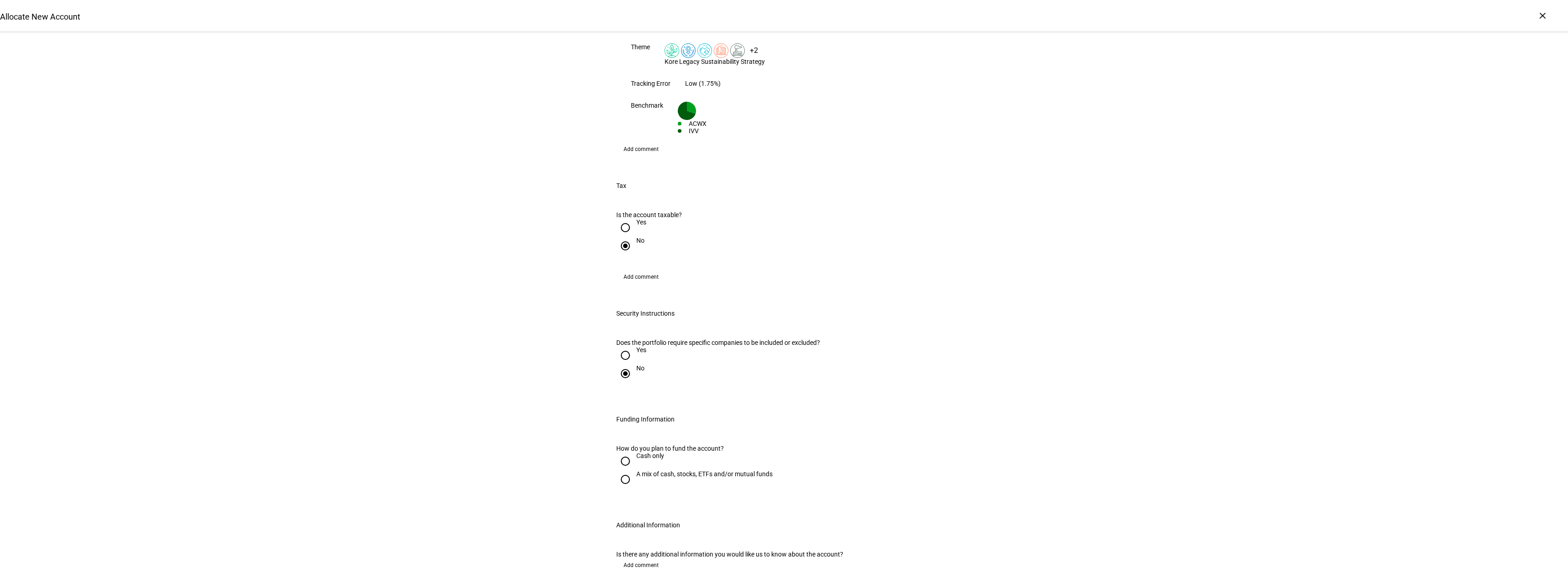
scroll to position [821, 0]
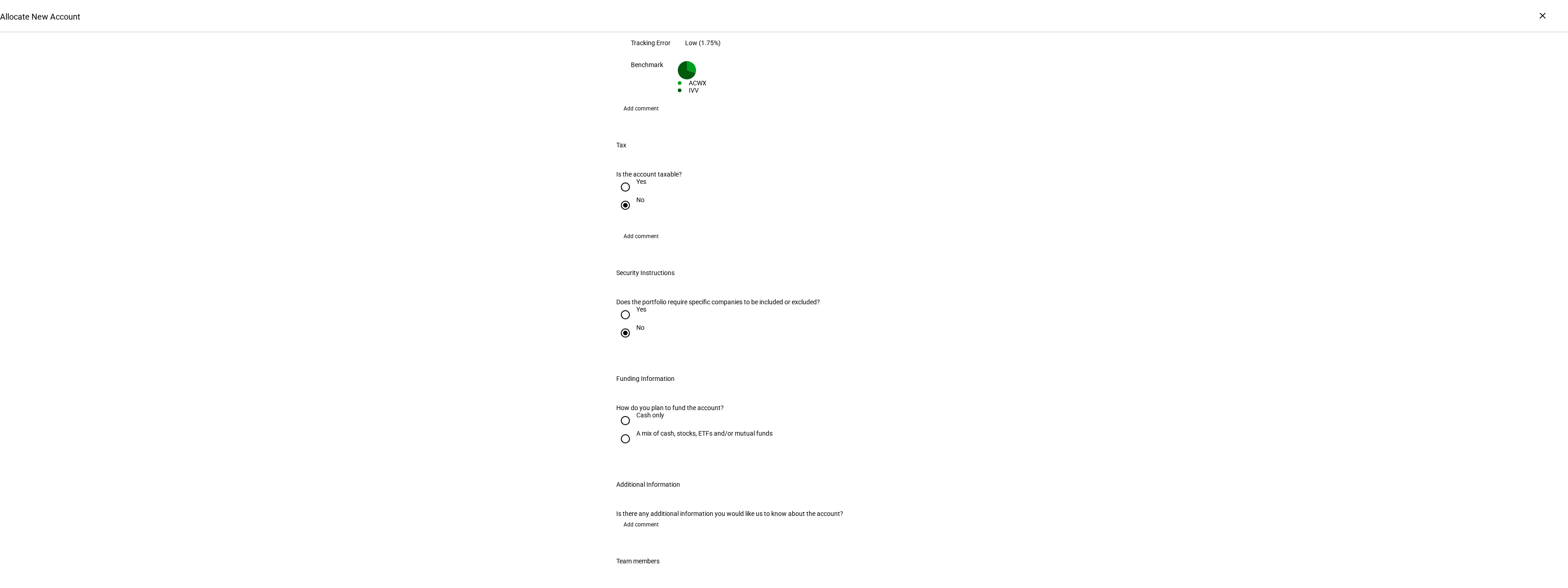
click at [625, 430] on input "A mix of cash, stocks, ETFs and/or mutual funds" at bounding box center [625, 438] width 18 height 18
radio input "true"
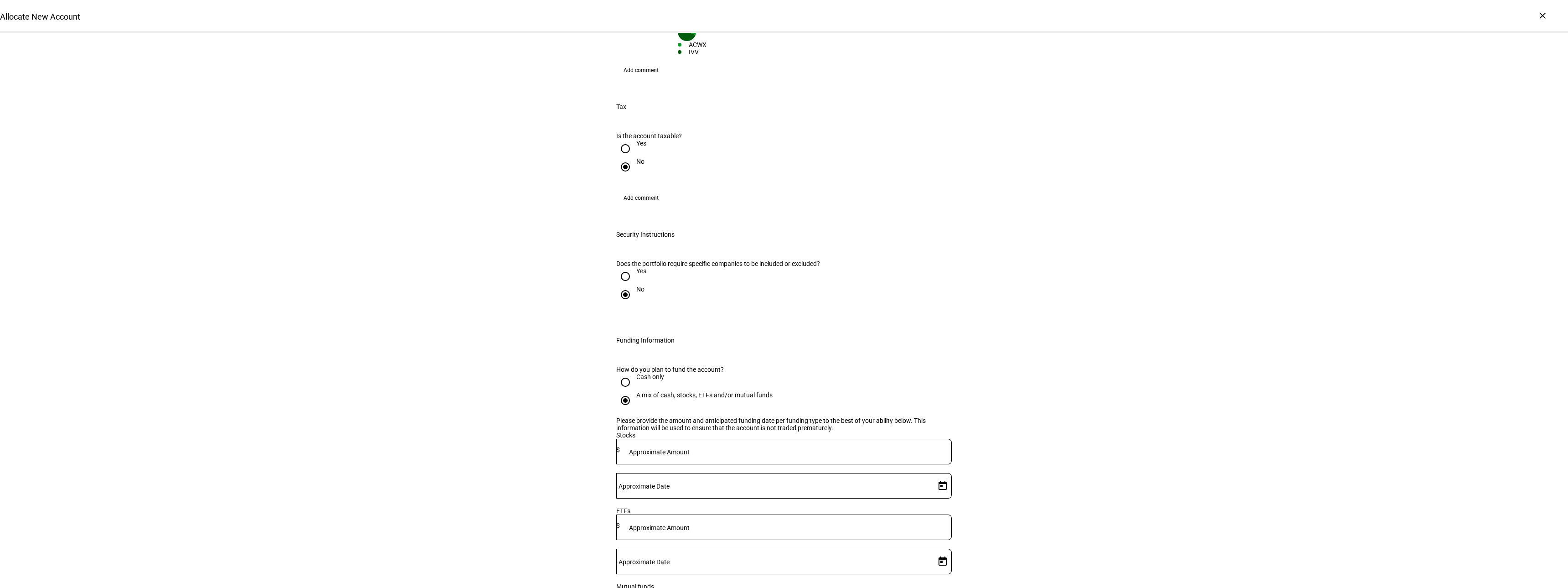
scroll to position [958, 0]
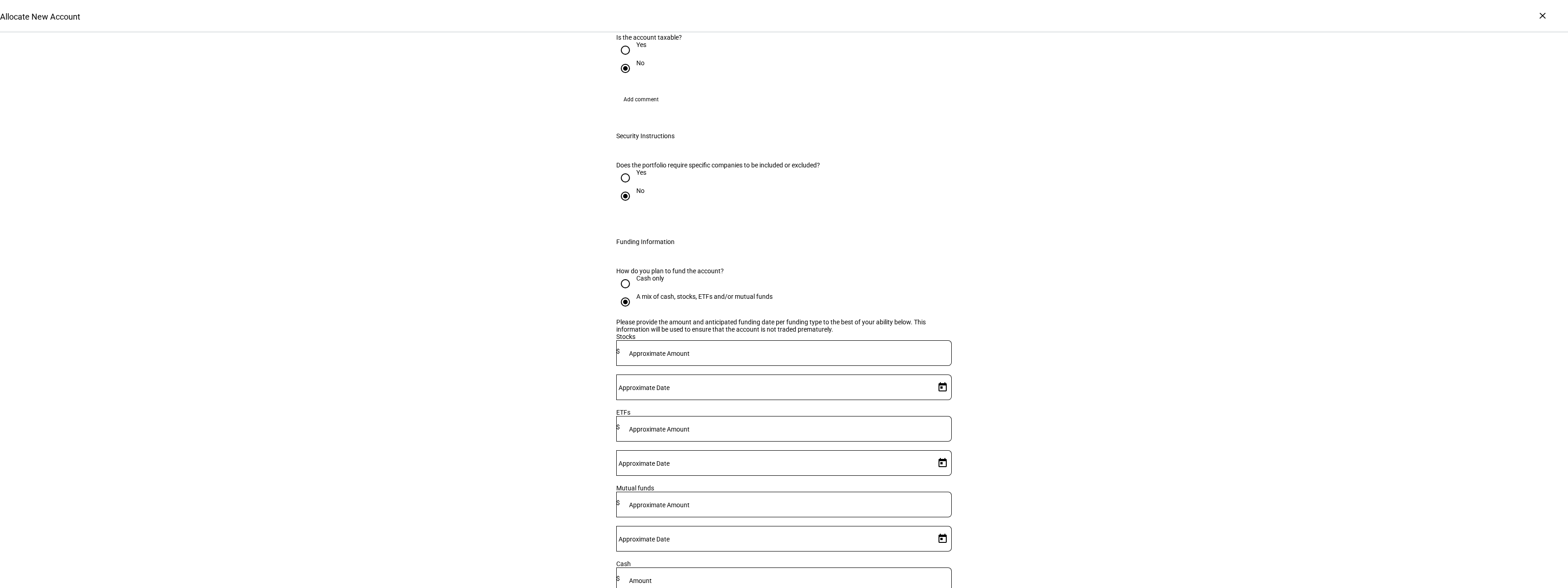
click at [743, 567] on div at bounding box center [786, 580] width 332 height 26
type input "1,000"
click at [902, 317] on span "3" at bounding box center [900, 320] width 16 height 16
type input "[DATE]"
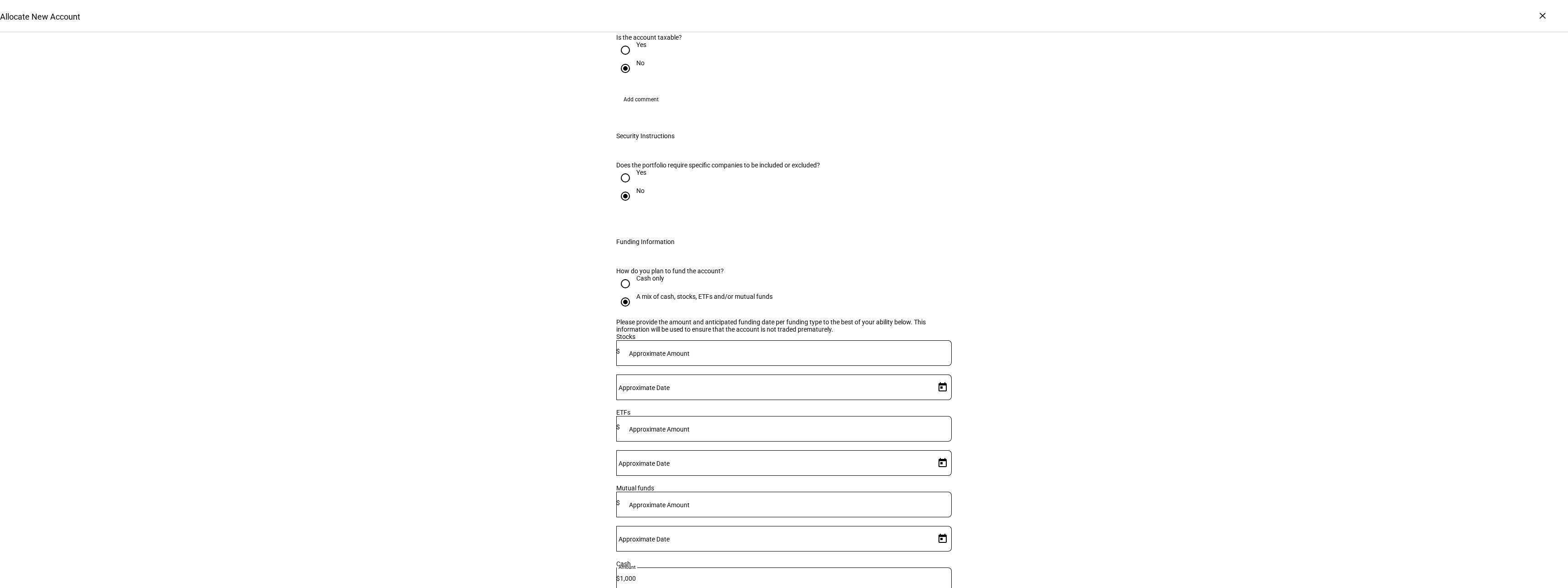
click at [739, 347] on input at bounding box center [786, 351] width 332 height 7
type input "649,000"
click at [932, 377] on span "Open calendar" at bounding box center [943, 387] width 22 height 22
click at [900, 410] on span "3" at bounding box center [900, 407] width 16 height 16
type input "[DATE]"
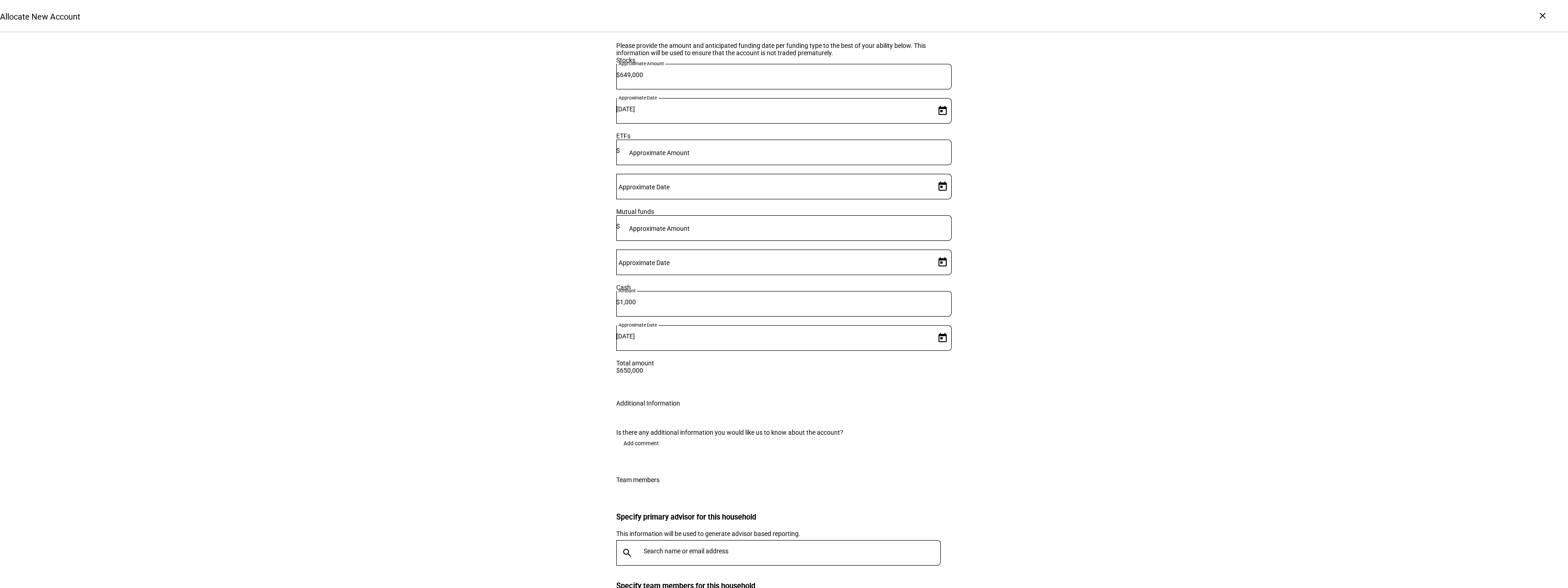
scroll to position [1238, 0]
click at [648, 544] on input "text" at bounding box center [794, 547] width 301 height 7
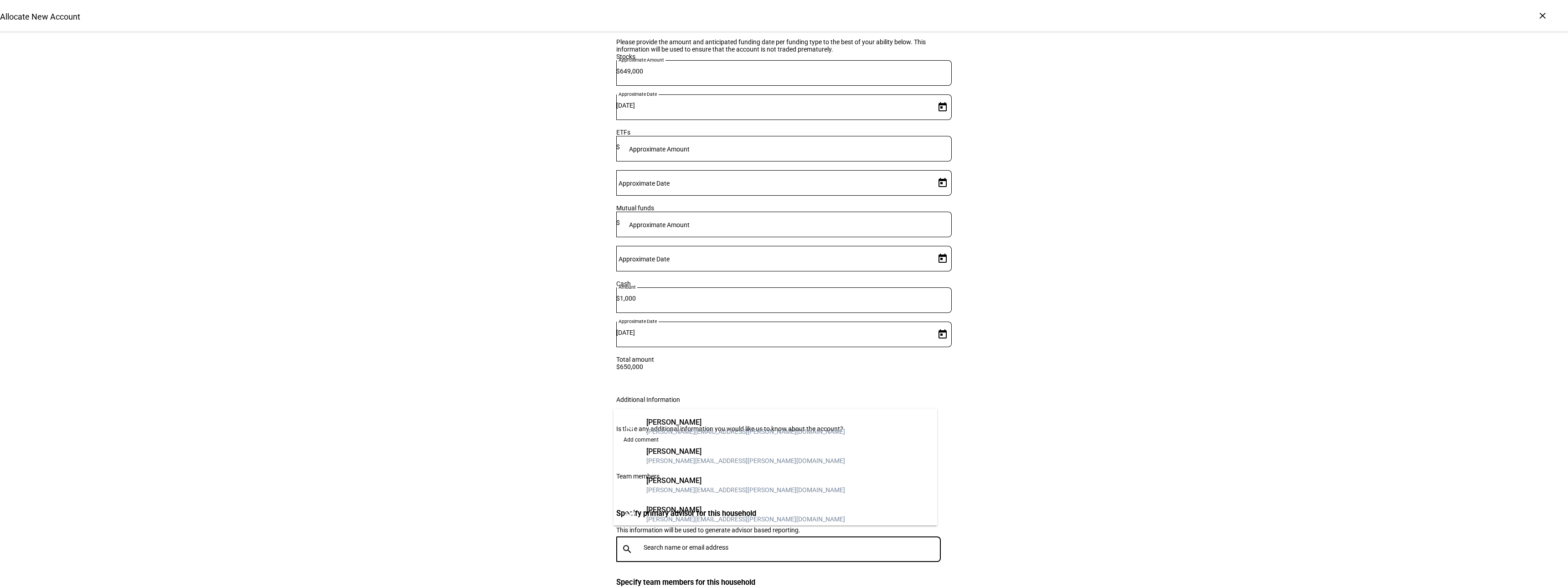
click at [653, 415] on mat-option "AD [PERSON_NAME] [PERSON_NAME][EMAIL_ADDRESS][PERSON_NAME][DOMAIN_NAME]" at bounding box center [775, 427] width 323 height 29
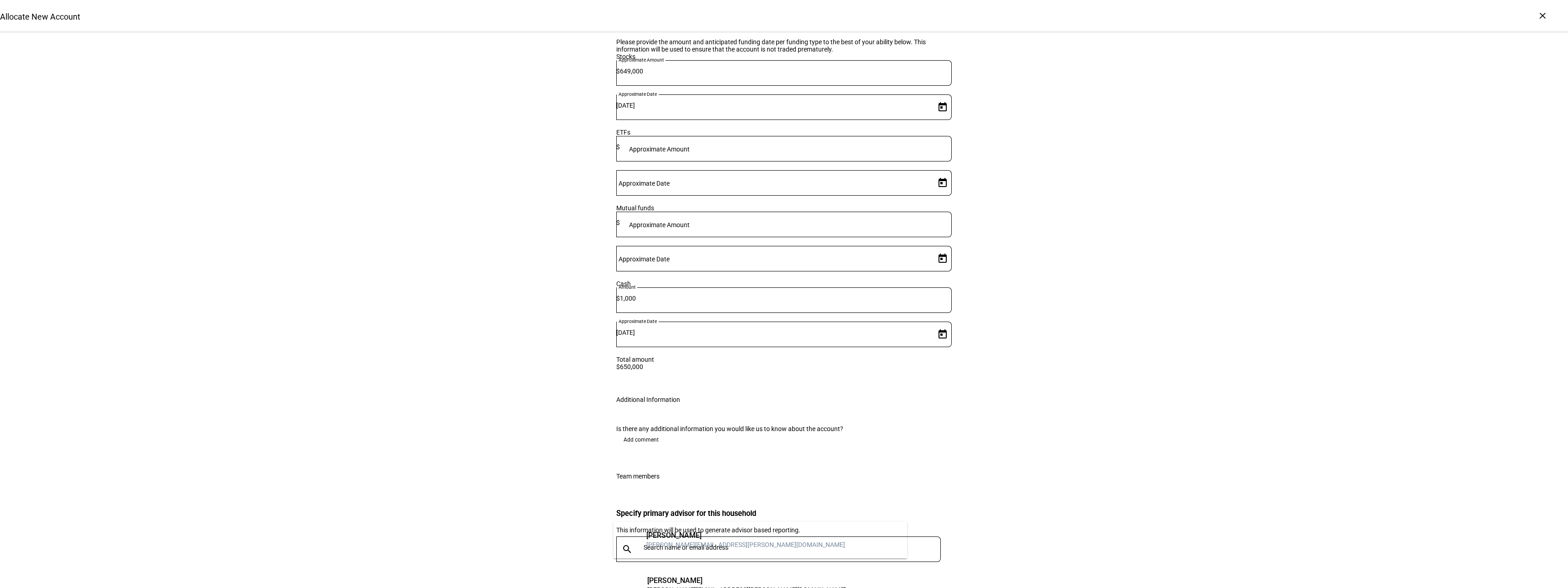
type input "[PERSON_NAME]"
click at [698, 554] on mat-option "[PERSON_NAME] [PERSON_NAME][EMAIL_ADDRESS][PERSON_NAME][DOMAIN_NAME]" at bounding box center [760, 540] width 293 height 29
type input "[PERSON_NAME]"
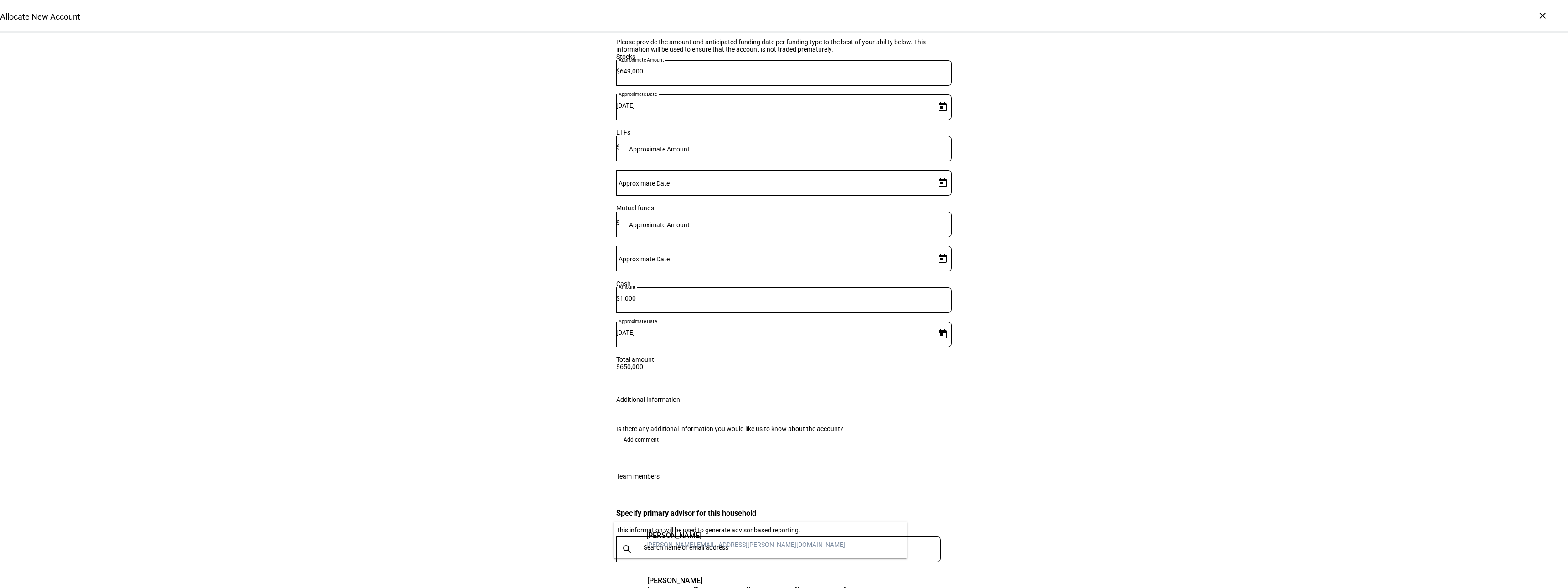
click at [689, 534] on div "[PERSON_NAME]" at bounding box center [746, 536] width 199 height 9
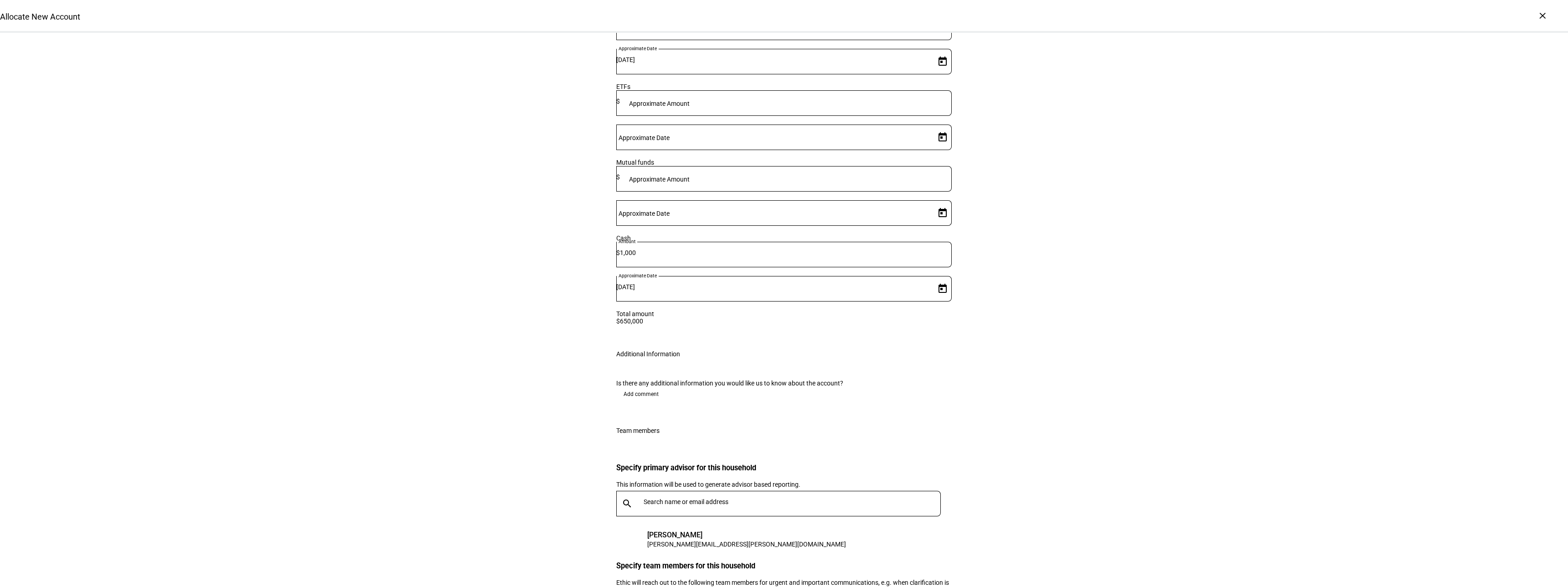
scroll to position [1326, 0]
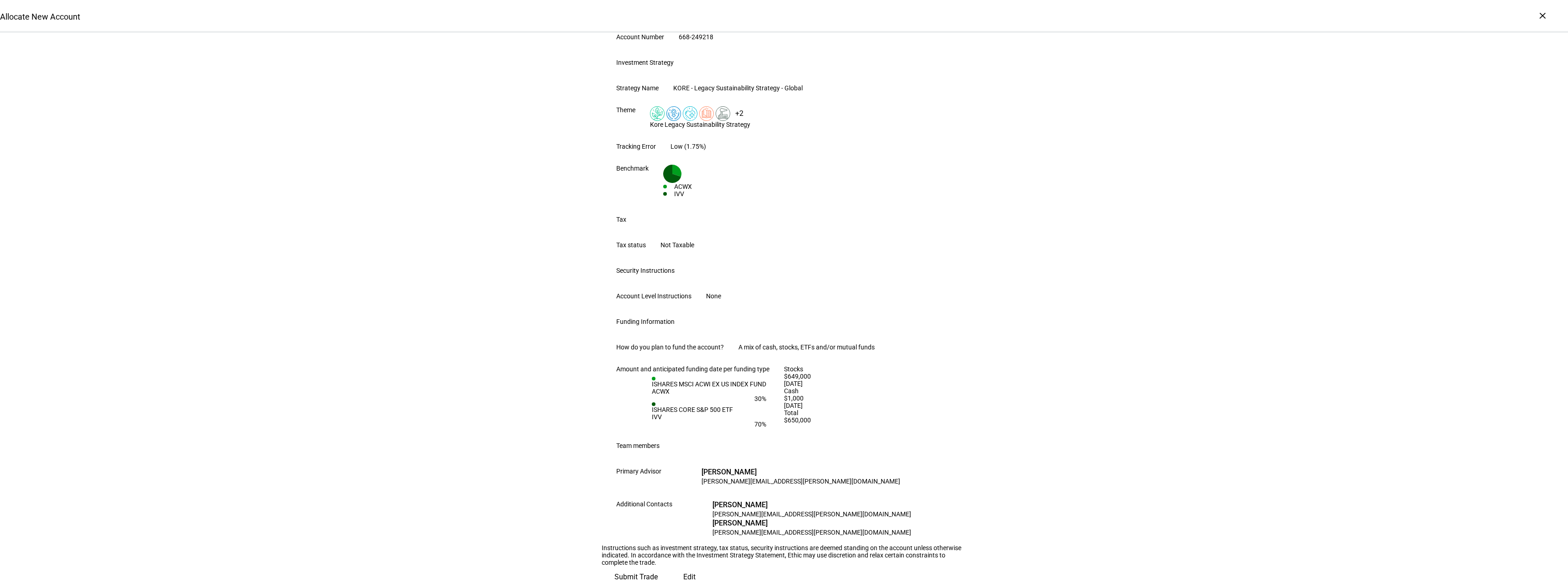
scroll to position [323, 0]
click at [658, 567] on span "Submit Trade" at bounding box center [636, 577] width 44 height 22
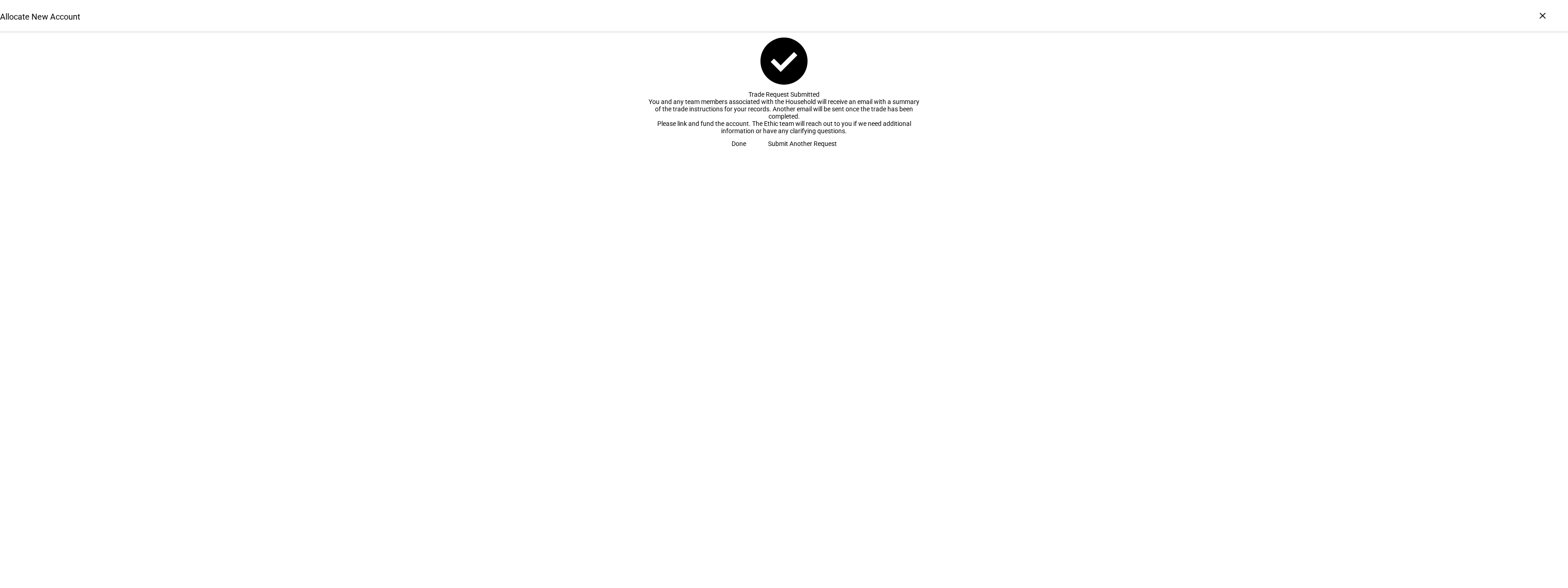
click at [773, 153] on span "Submit Another Request" at bounding box center [802, 143] width 69 height 18
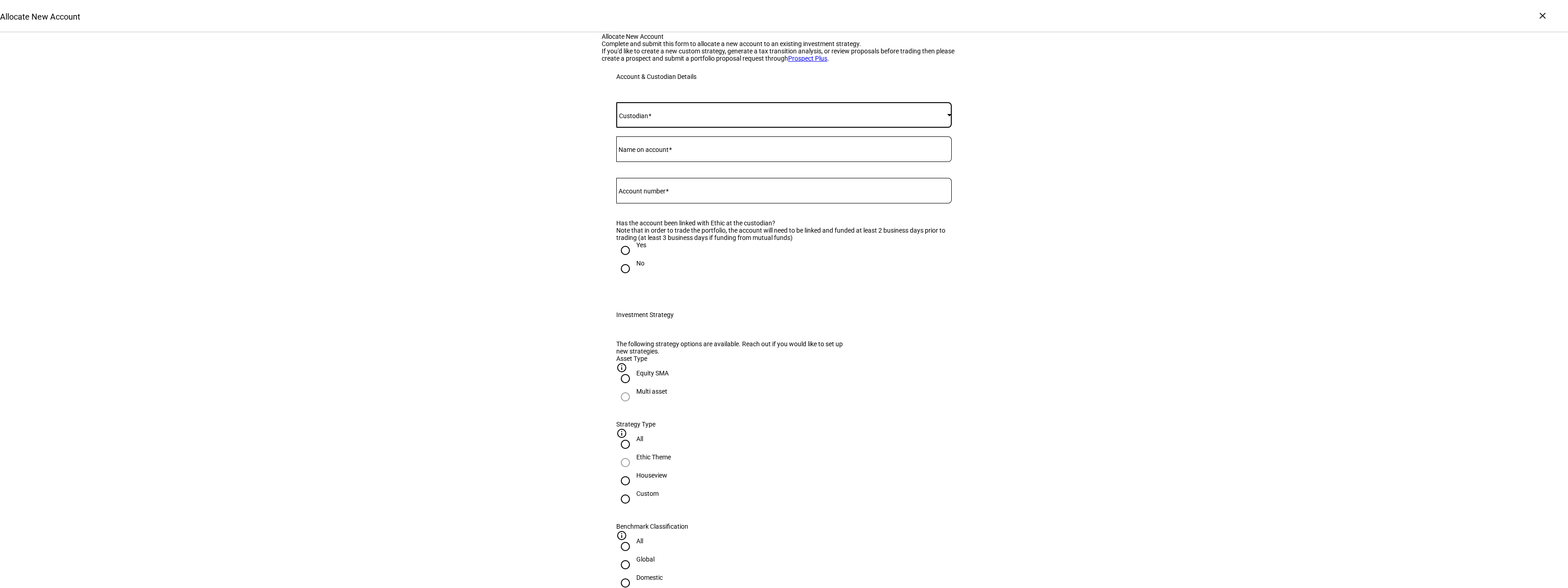
click at [689, 119] on span at bounding box center [781, 115] width 331 height 7
click at [657, 274] on mat-option "Fidelity" at bounding box center [781, 281] width 335 height 22
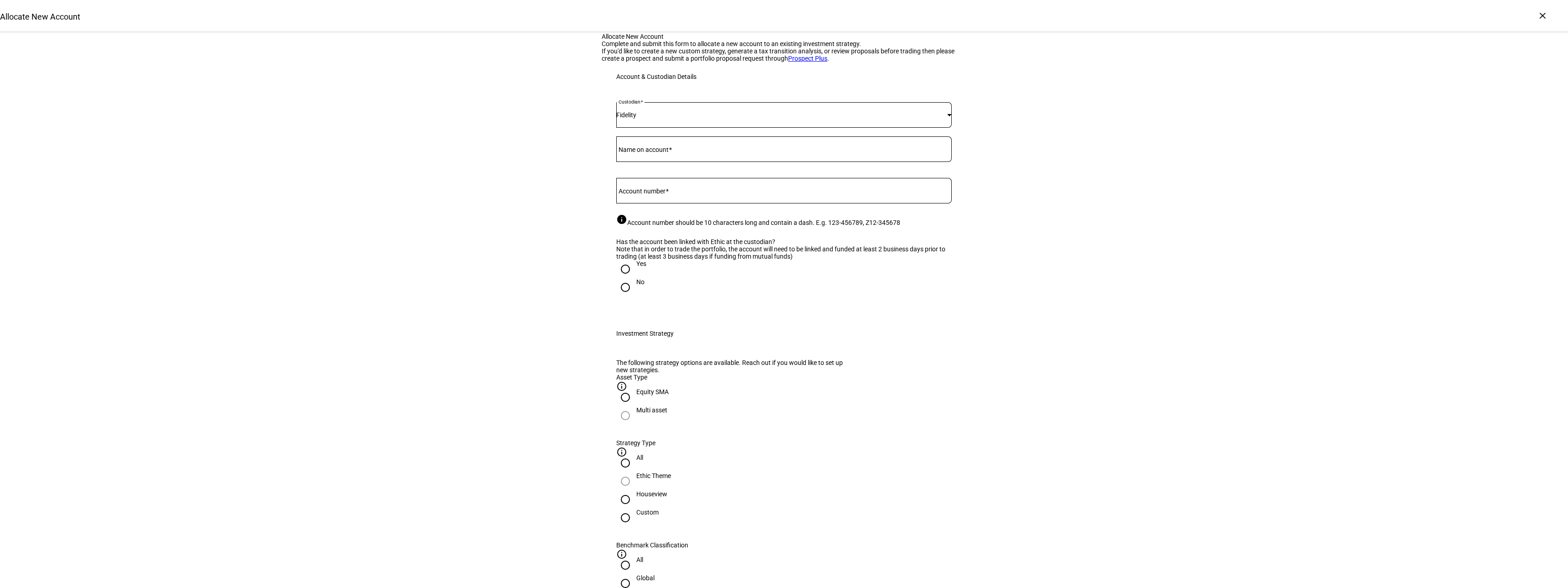
click at [643, 153] on mat-label "Name on account" at bounding box center [643, 150] width 50 height 7
click at [643, 151] on input "Name on account" at bounding box center [784, 148] width 336 height 7
type input "[PERSON_NAME] & [PERSON_NAME] Balance Plan"
click at [664, 195] on mat-label "Account number" at bounding box center [642, 191] width 47 height 7
click at [664, 193] on input "Account number" at bounding box center [784, 189] width 336 height 7
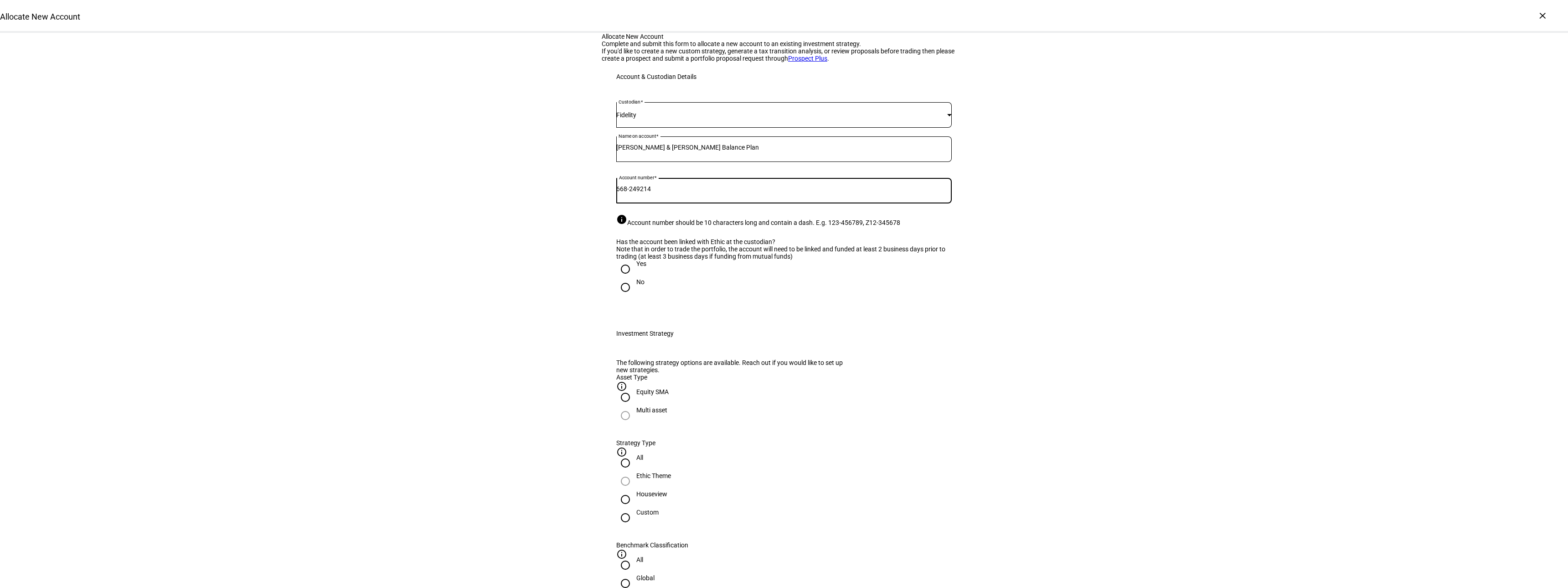
type input "668-249214"
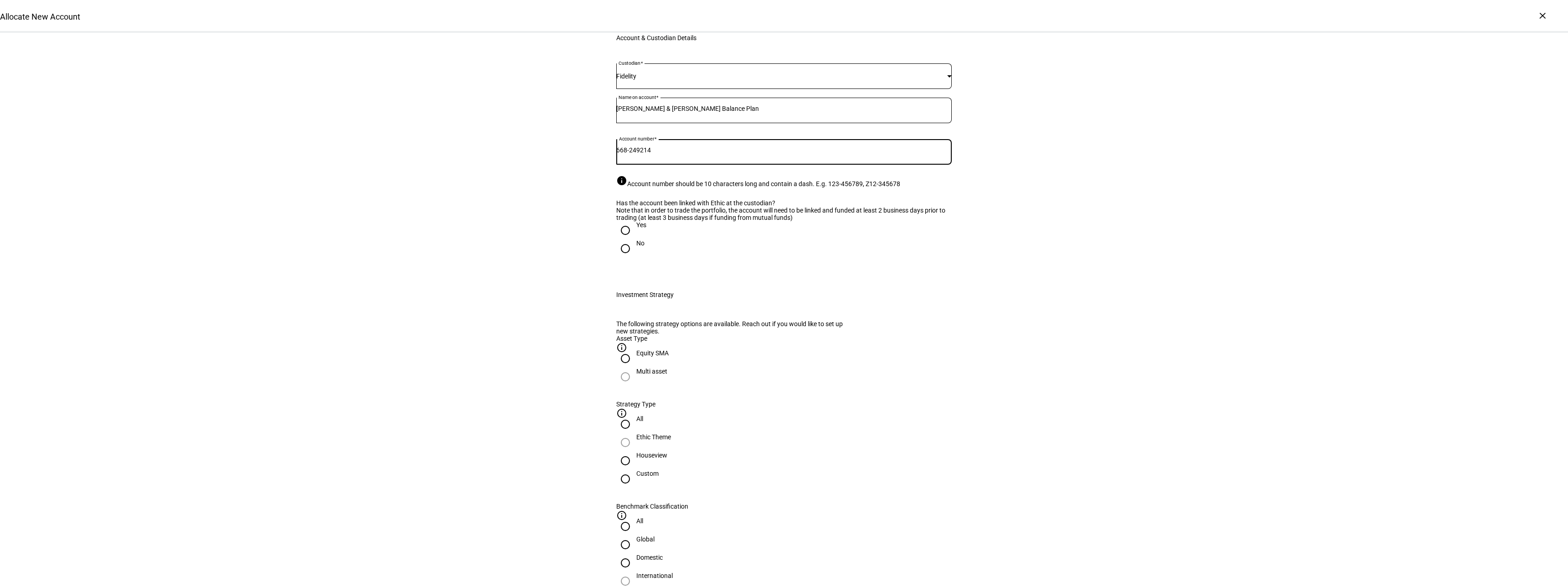
scroll to position [91, 0]
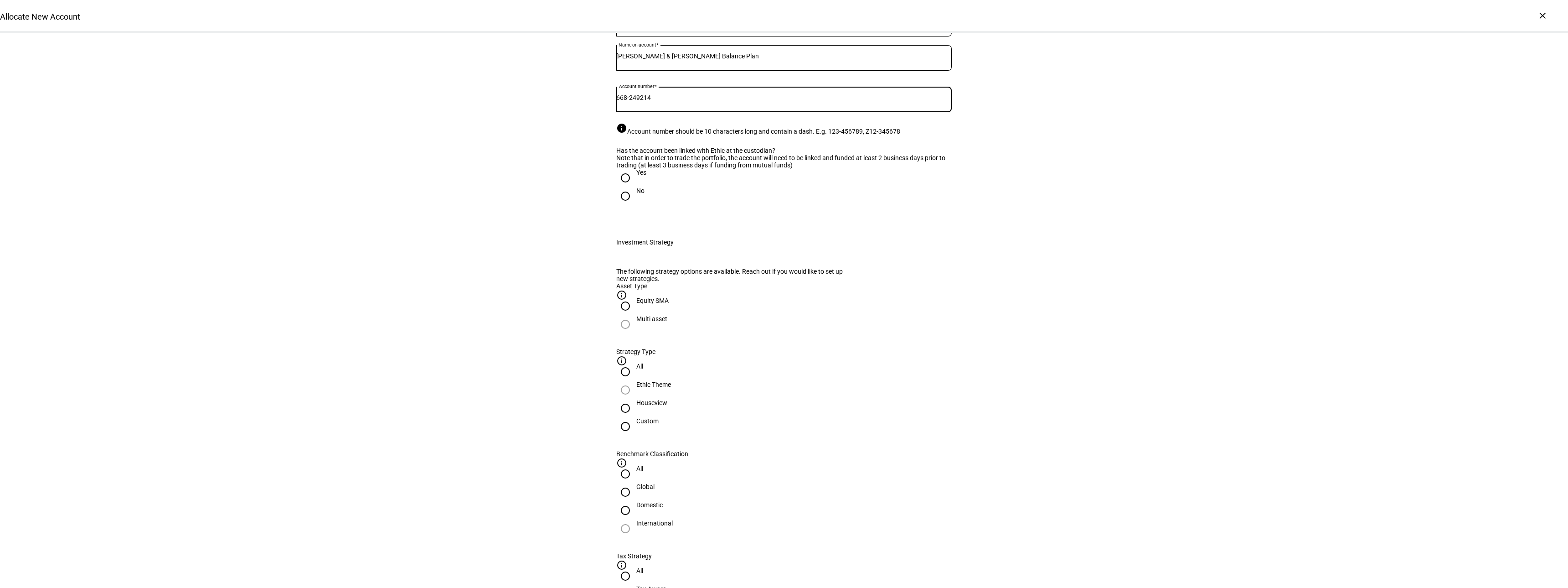
click at [616, 187] on input "Yes" at bounding box center [625, 178] width 18 height 18
radio input "true"
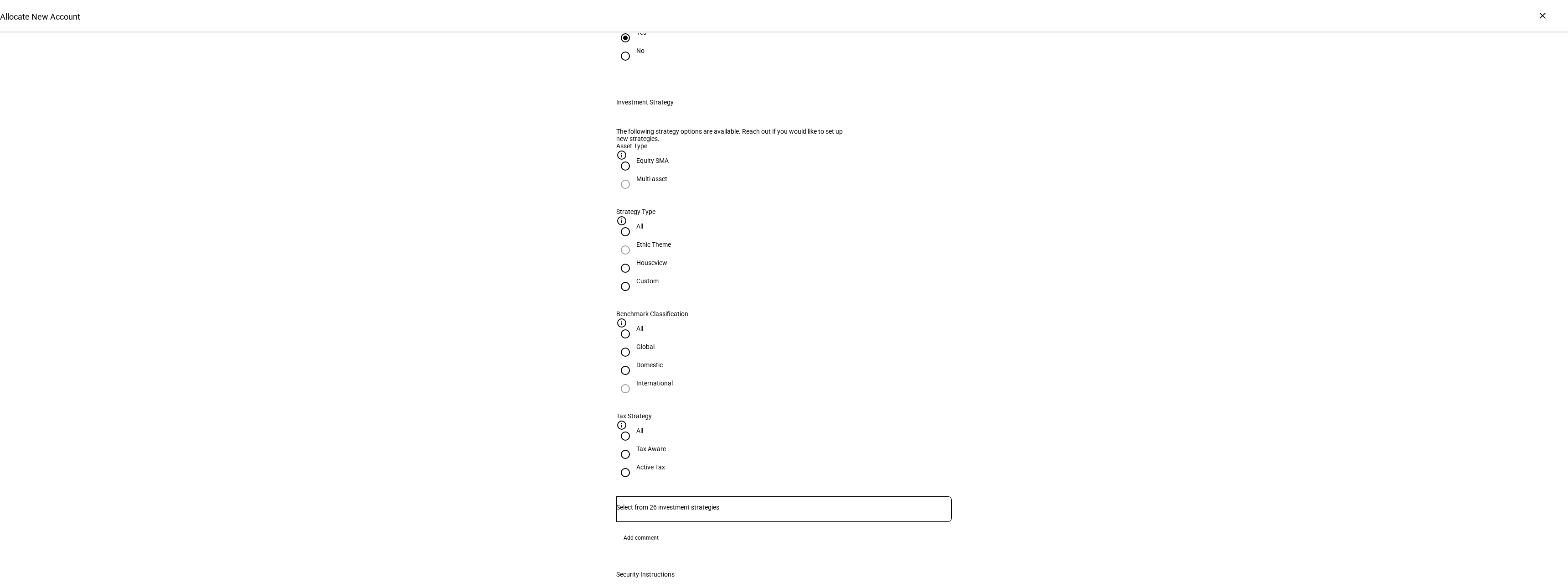
scroll to position [274, 0]
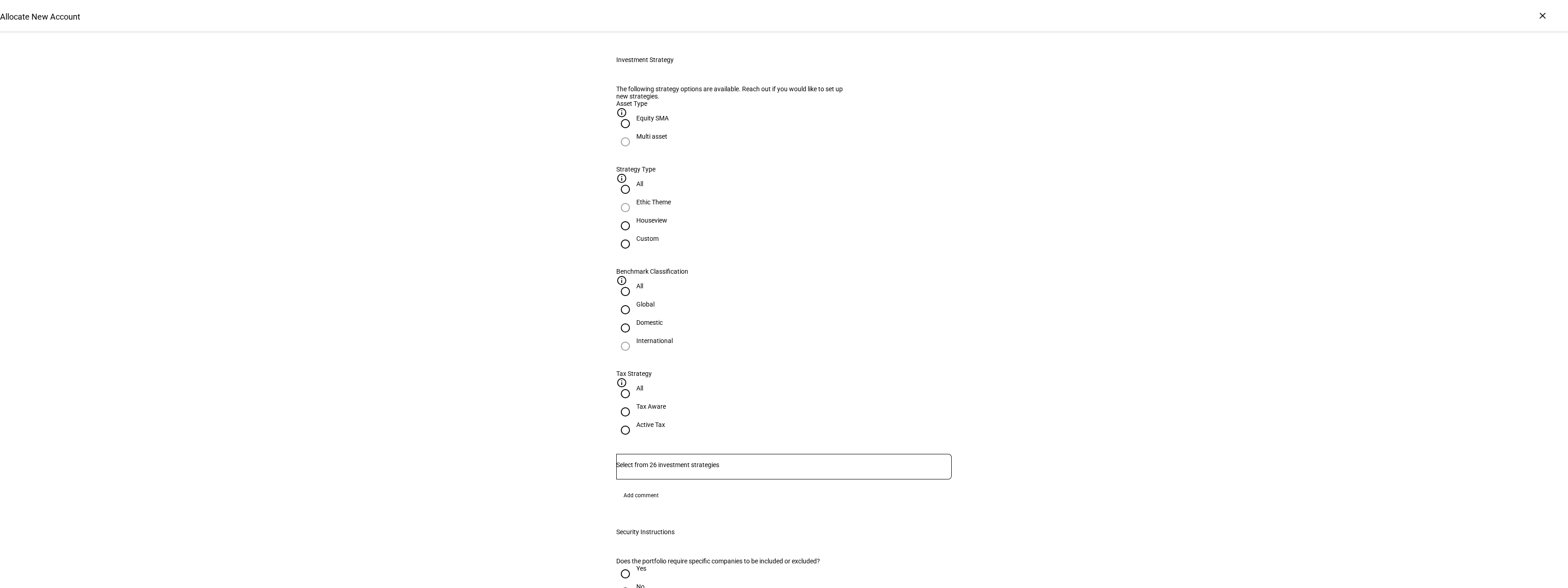
click at [709, 461] on input "Number" at bounding box center [784, 465] width 336 height 7
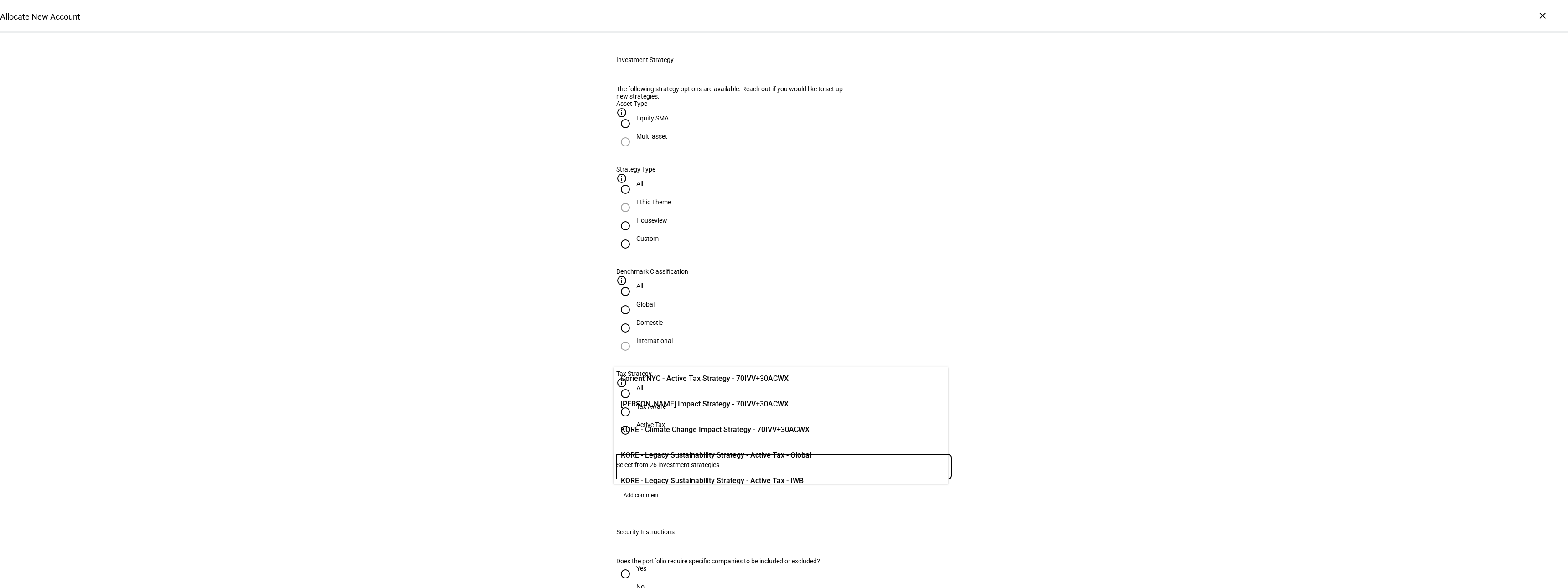
scroll to position [91, 0]
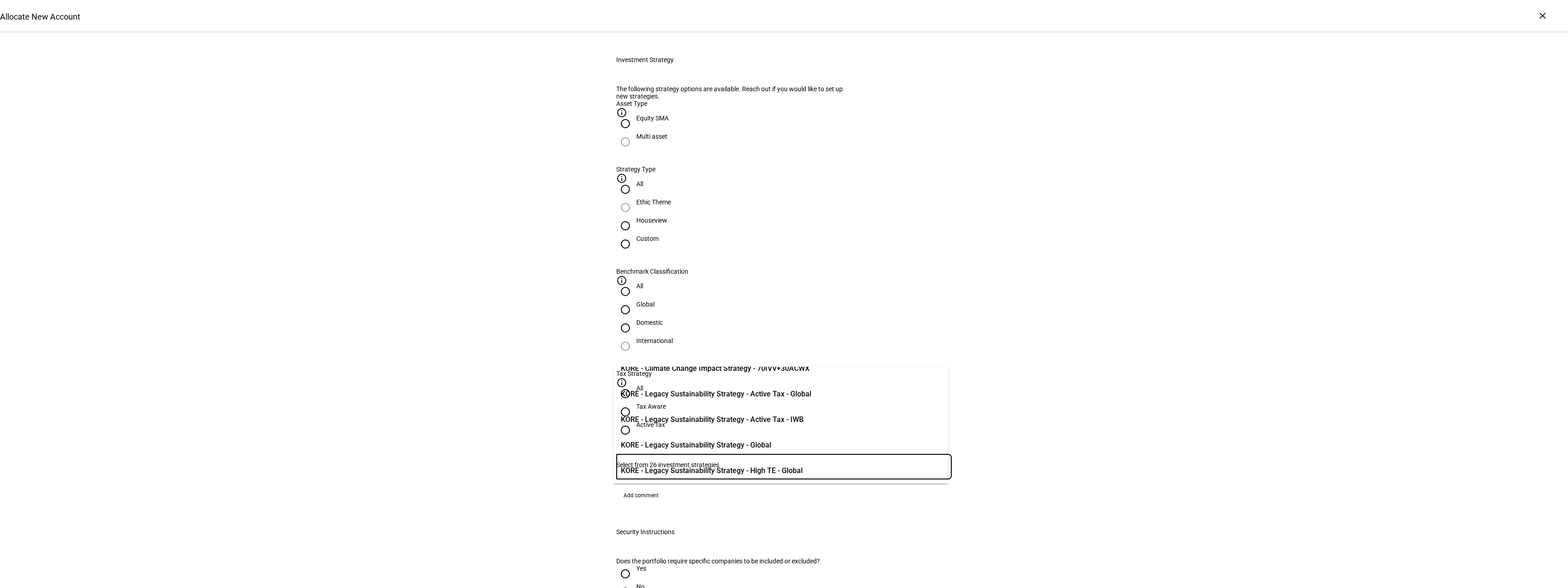
click at [728, 446] on span "KORE - Legacy Sustainability Strategy - Global" at bounding box center [696, 445] width 150 height 11
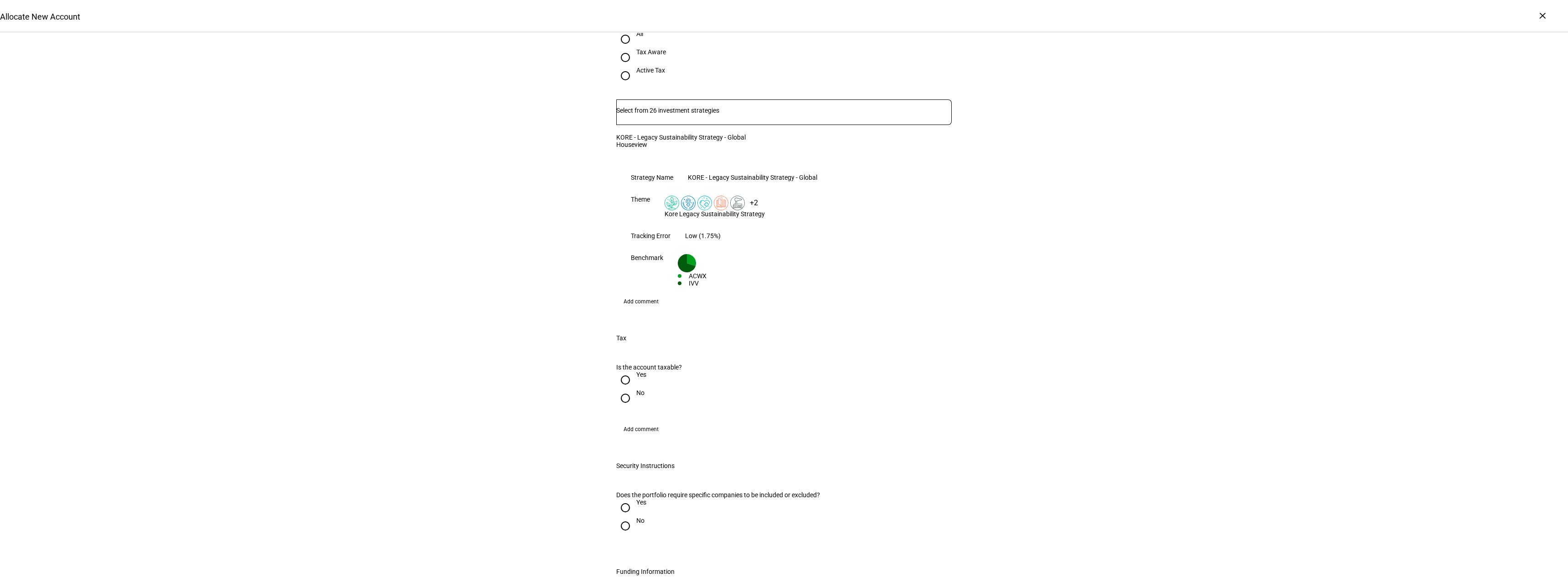
scroll to position [639, 0]
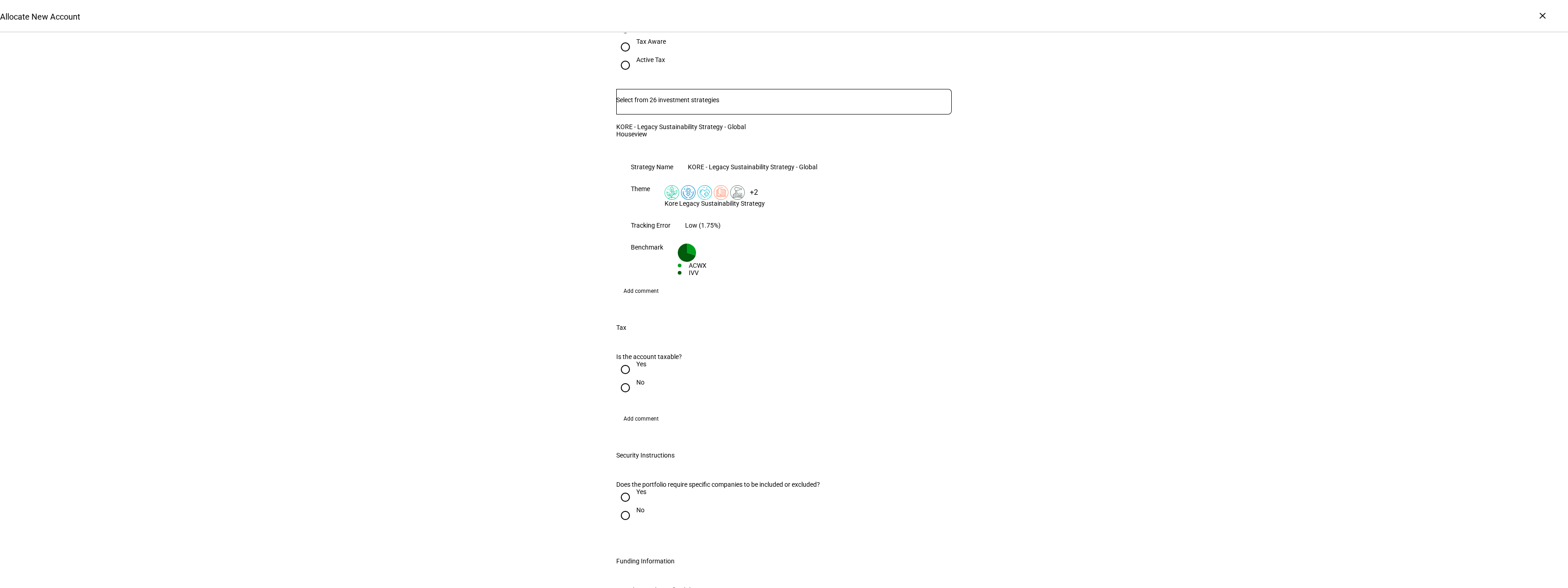
click at [623, 379] on input "No" at bounding box center [625, 387] width 18 height 18
radio input "true"
click at [618, 506] on input "No" at bounding box center [625, 515] width 18 height 18
radio input "true"
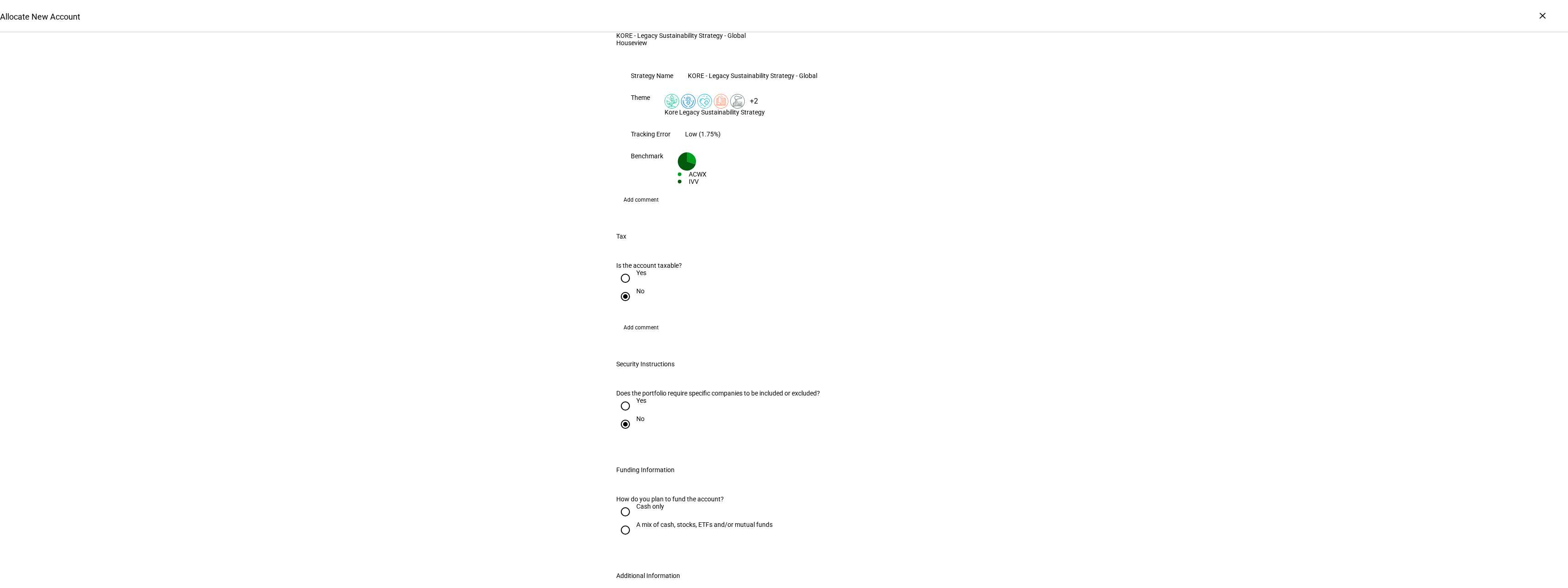
click at [622, 503] on input "Cash only" at bounding box center [625, 511] width 18 height 18
radio input "true"
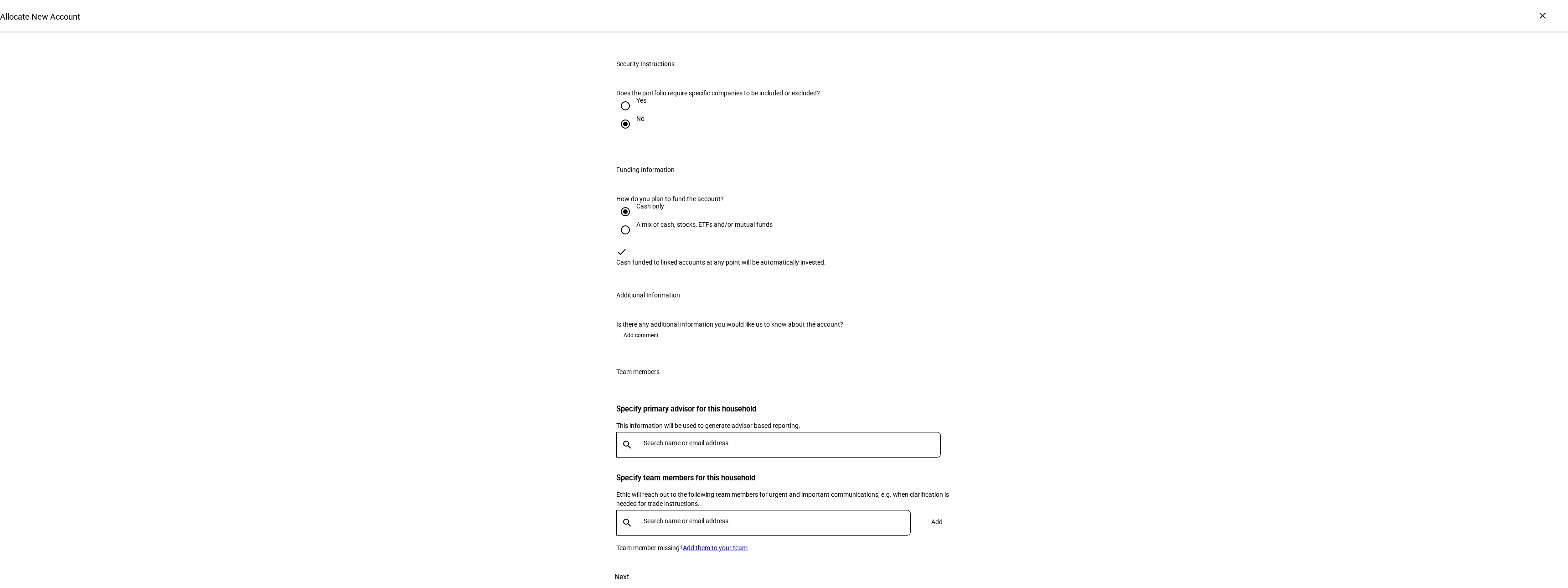
scroll to position [1083, 0]
click at [650, 439] on input "text" at bounding box center [794, 443] width 301 height 7
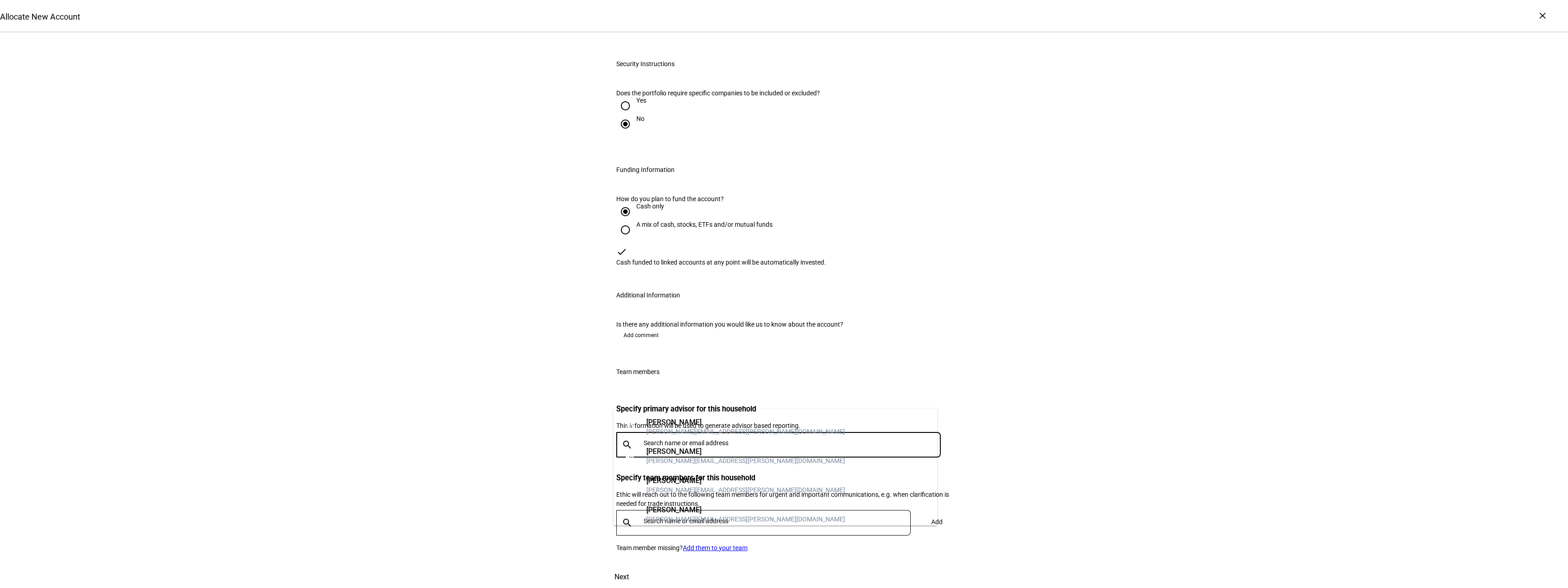
click at [667, 430] on div "[PERSON_NAME][EMAIL_ADDRESS][PERSON_NAME][DOMAIN_NAME]" at bounding box center [746, 431] width 199 height 9
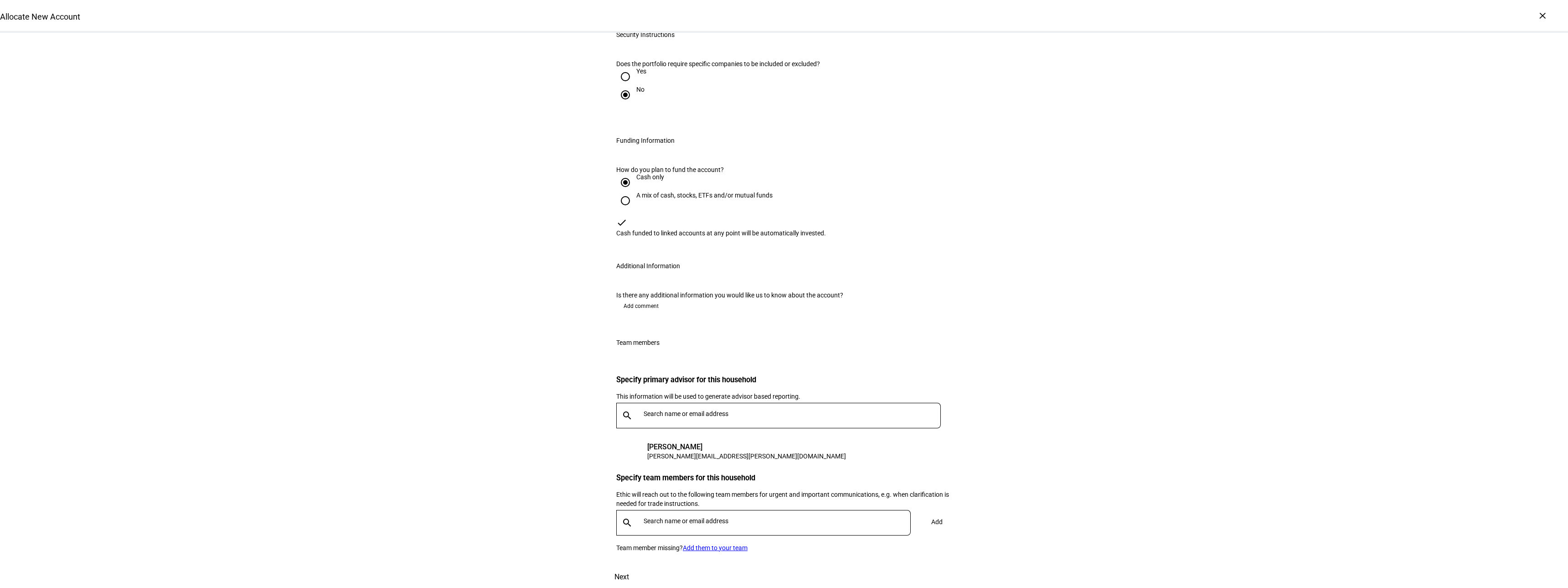
click at [651, 510] on div at bounding box center [775, 523] width 271 height 26
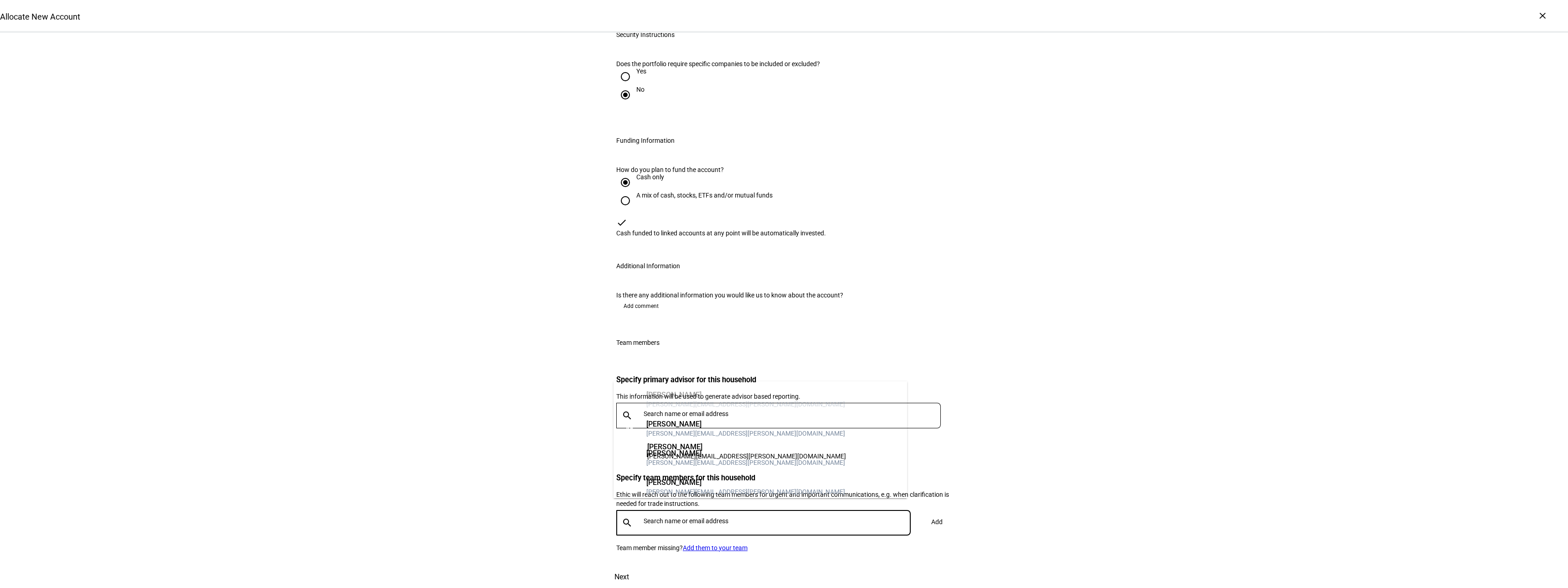
click at [651, 517] on input "text" at bounding box center [779, 521] width 271 height 7
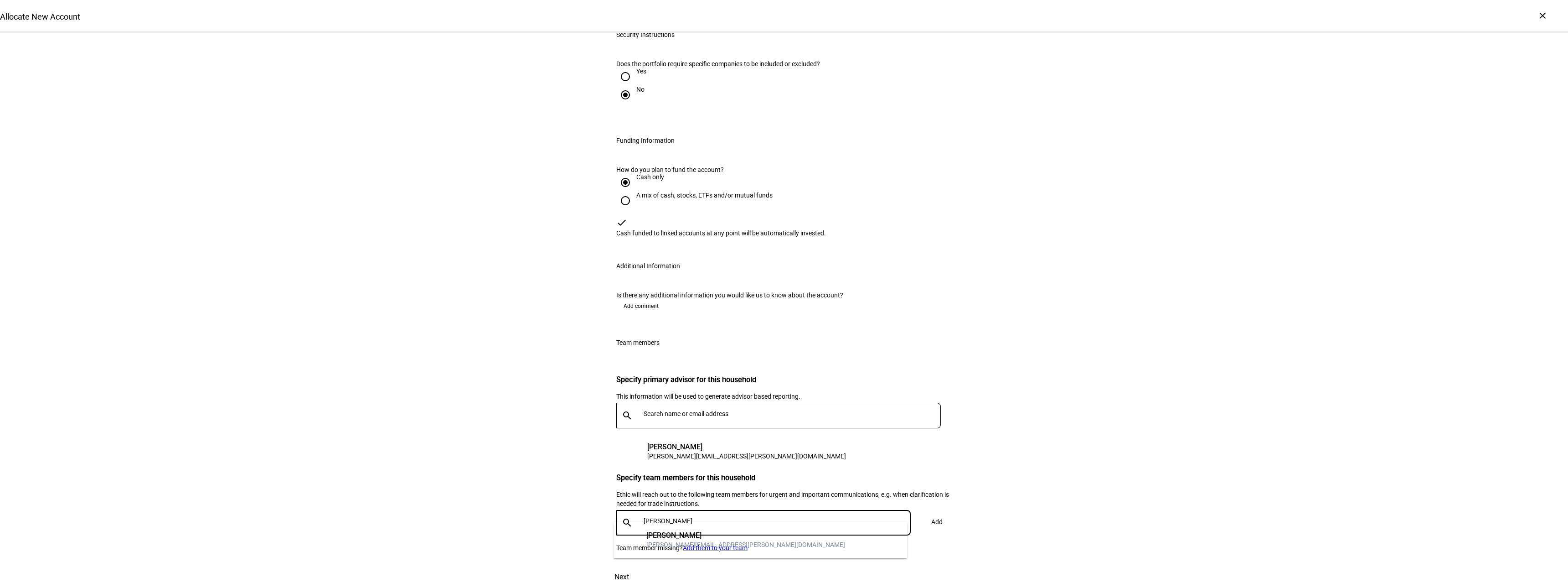
type input "[PERSON_NAME]"
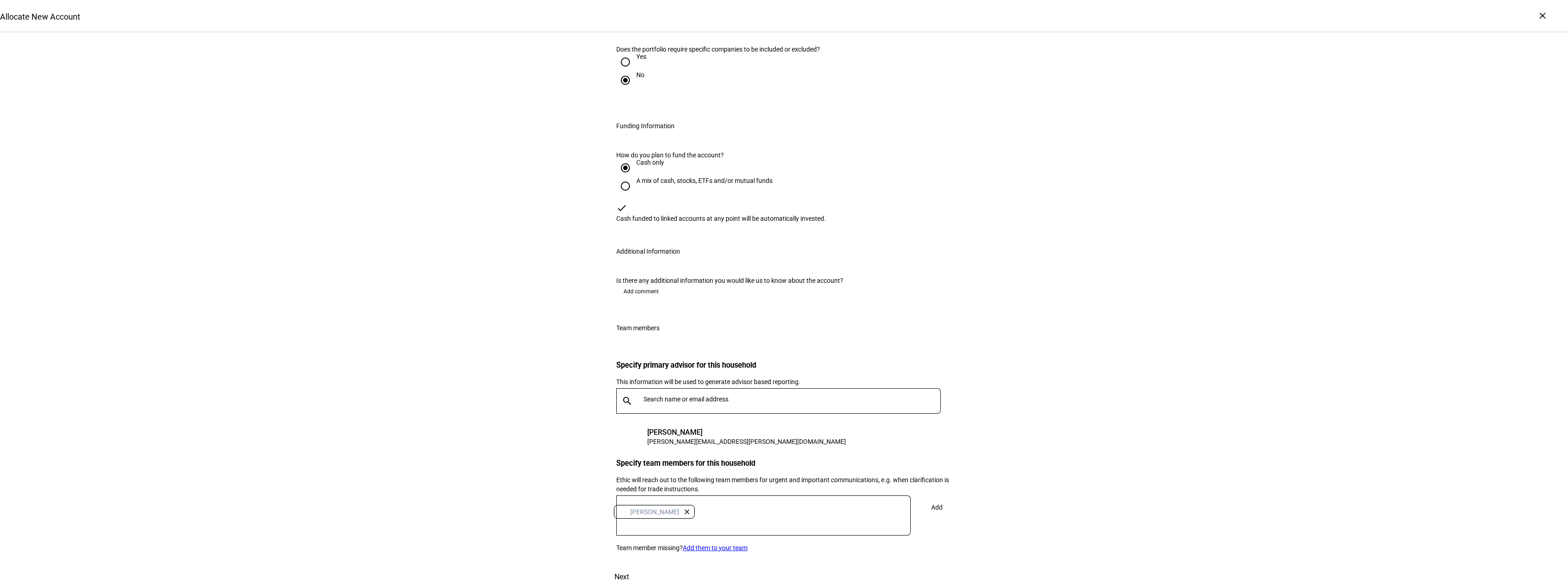
click at [948, 512] on div "Specify primary advisor for this household This information will be used to gen…" at bounding box center [784, 454] width 365 height 223
click at [943, 511] on span at bounding box center [937, 507] width 30 height 22
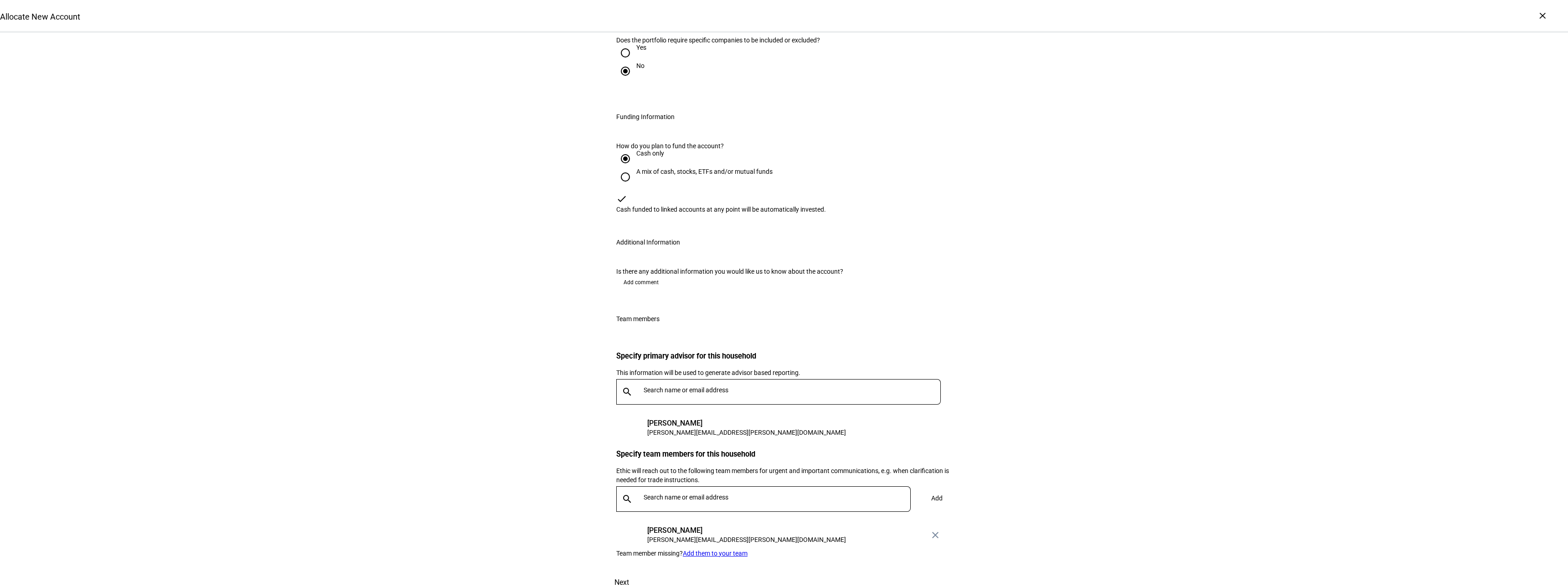
click at [680, 501] on input "text" at bounding box center [779, 497] width 271 height 7
type input "[PERSON_NAME]"
click at [696, 534] on div "[PERSON_NAME]" at bounding box center [746, 536] width 199 height 9
click at [940, 509] on span at bounding box center [937, 498] width 30 height 22
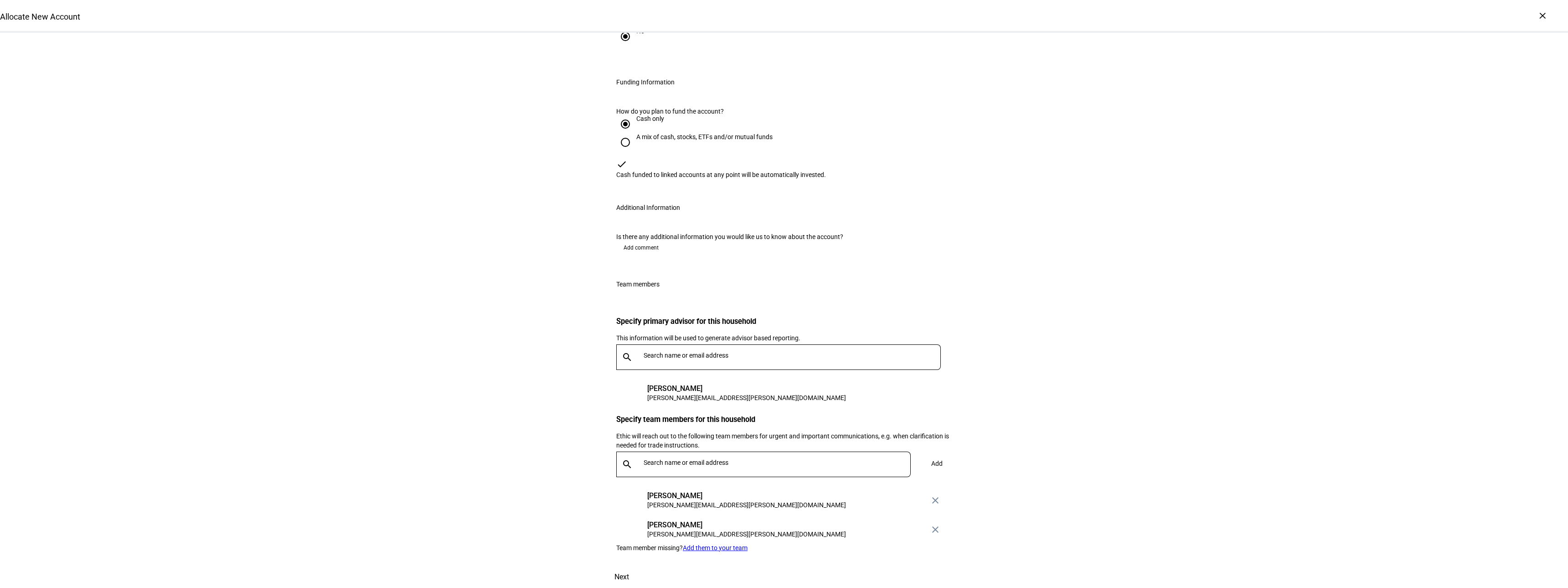
scroll to position [1171, 0]
click at [629, 567] on span "Next" at bounding box center [622, 577] width 14 height 22
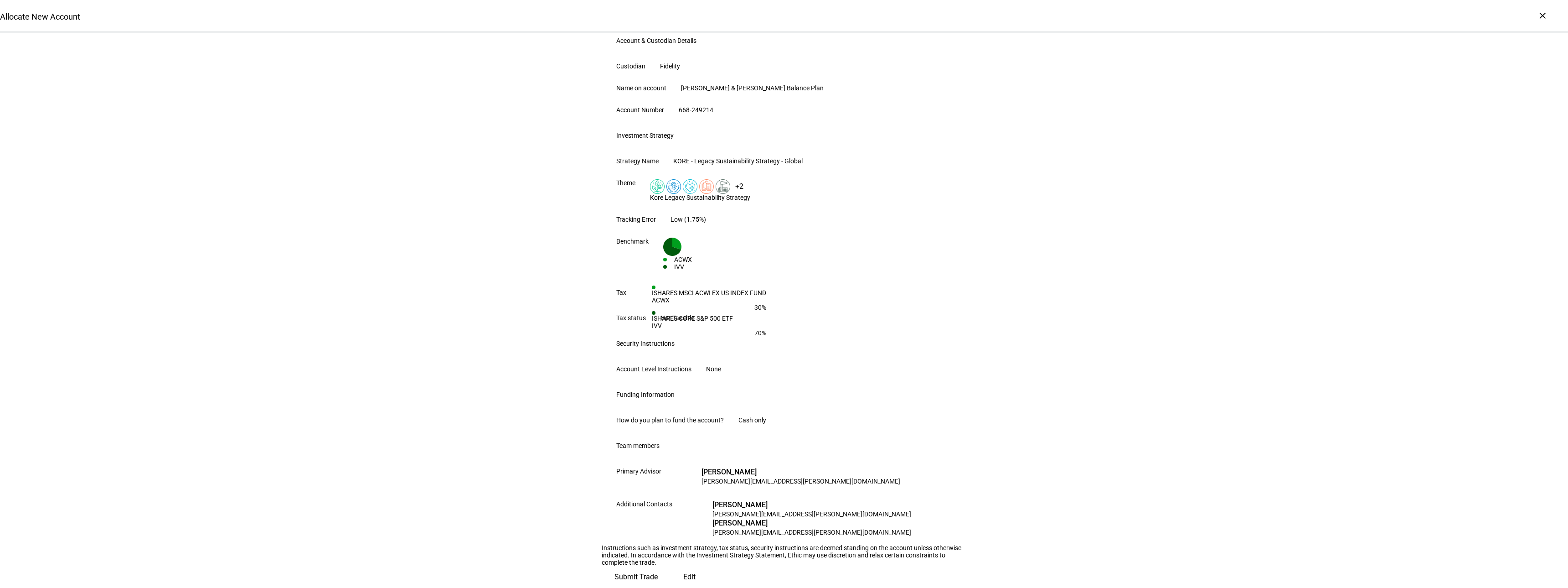
scroll to position [281, 0]
click at [658, 567] on span "Submit Trade" at bounding box center [636, 577] width 44 height 22
